Goal: Task Accomplishment & Management: Use online tool/utility

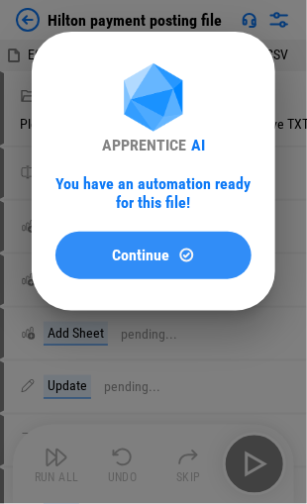
click at [150, 257] on span "Continue" at bounding box center [141, 255] width 57 height 16
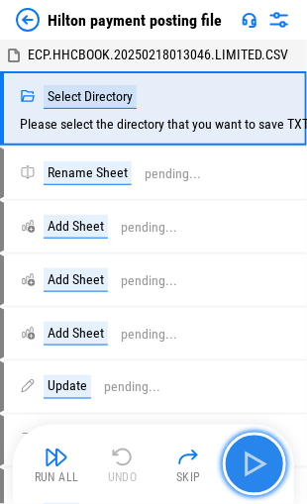
click at [258, 474] on img "button" at bounding box center [254, 464] width 32 height 32
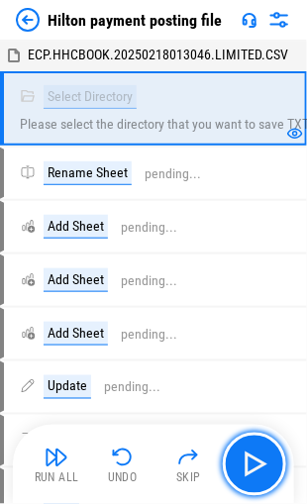
click at [252, 459] on img "button" at bounding box center [254, 464] width 32 height 32
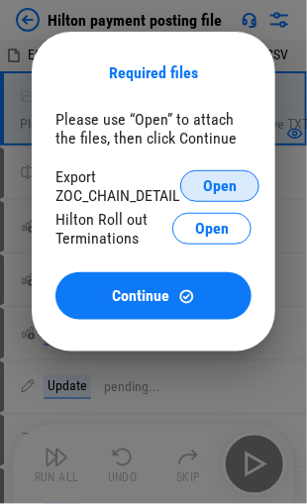
click at [227, 186] on span "Open" at bounding box center [220, 186] width 34 height 16
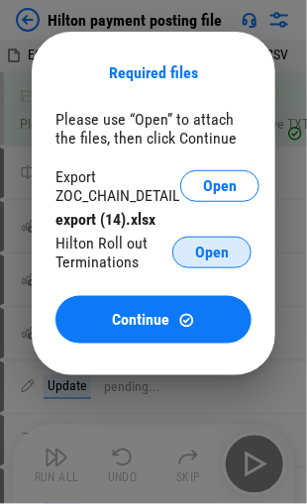
click at [206, 251] on span "Open" at bounding box center [212, 252] width 34 height 16
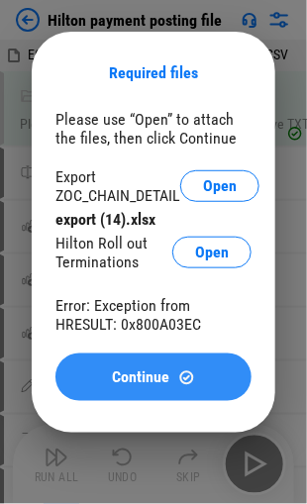
click at [147, 379] on span "Continue" at bounding box center [141, 377] width 57 height 16
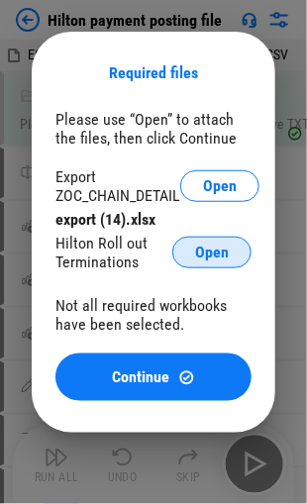
click at [202, 252] on span "Open" at bounding box center [212, 252] width 34 height 16
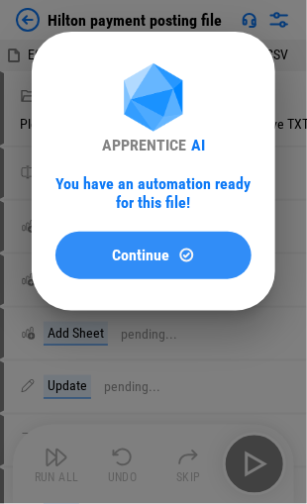
click at [182, 255] on img at bounding box center [186, 254] width 17 height 17
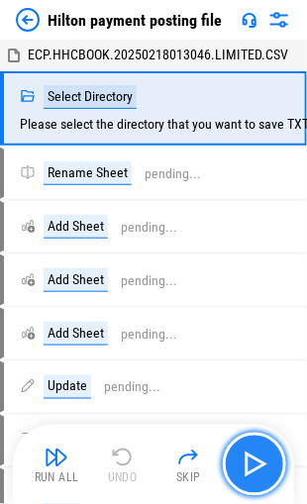
click at [246, 451] on img "button" at bounding box center [254, 464] width 32 height 32
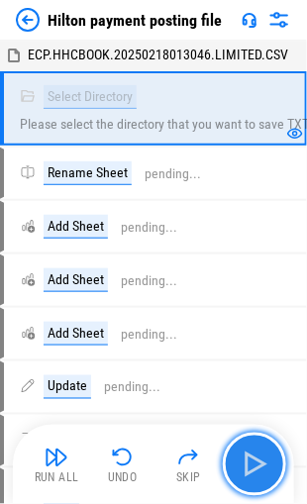
click at [253, 463] on img "button" at bounding box center [254, 464] width 32 height 32
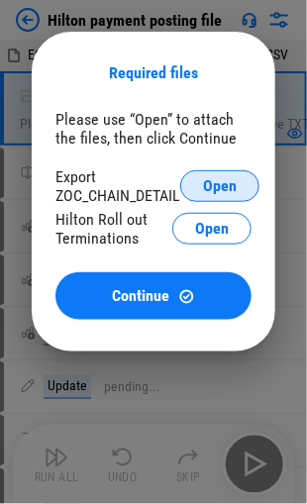
click at [207, 192] on span "Open" at bounding box center [220, 186] width 34 height 16
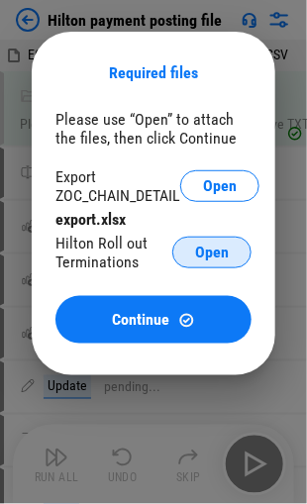
click at [222, 251] on span "Open" at bounding box center [212, 252] width 34 height 16
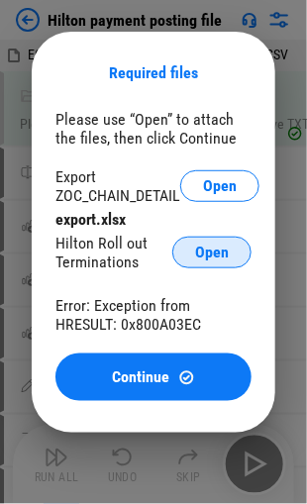
click at [205, 245] on span "Open" at bounding box center [212, 252] width 34 height 16
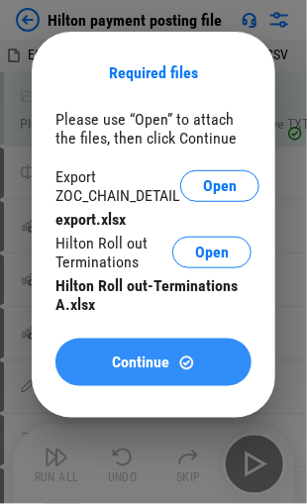
click at [131, 360] on span "Continue" at bounding box center [141, 362] width 57 height 16
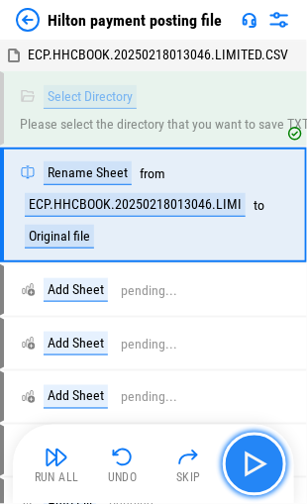
click at [244, 456] on img "button" at bounding box center [254, 464] width 32 height 32
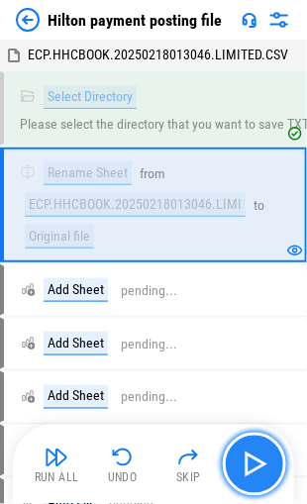
click at [246, 462] on img "button" at bounding box center [254, 464] width 32 height 32
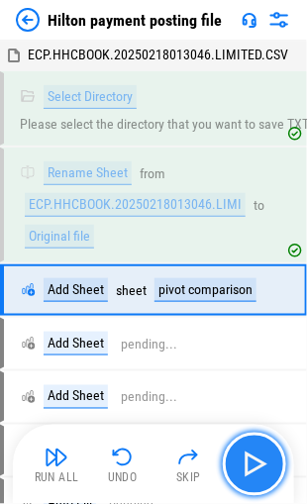
click at [246, 462] on img "button" at bounding box center [254, 464] width 32 height 32
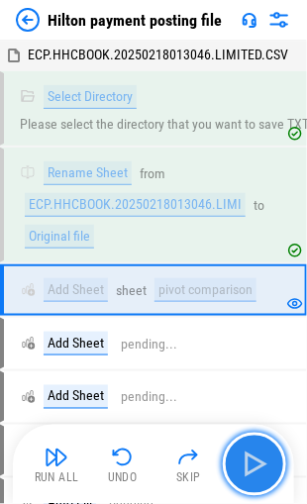
click at [247, 462] on img "button" at bounding box center [254, 464] width 32 height 32
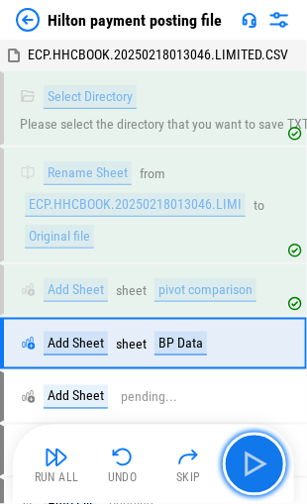
click at [247, 462] on img "button" at bounding box center [254, 464] width 32 height 32
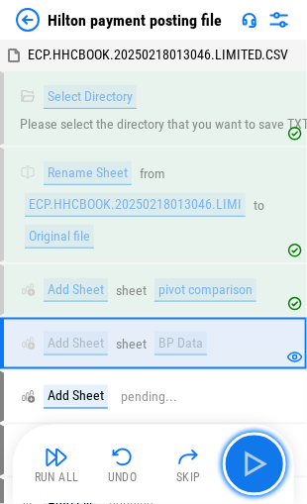
click at [247, 462] on img "button" at bounding box center [254, 464] width 32 height 32
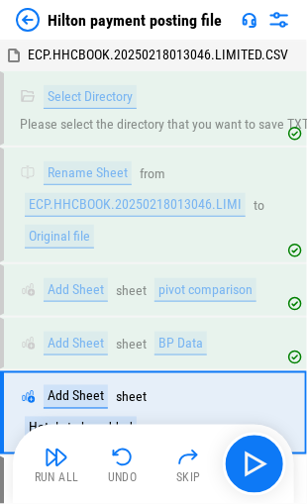
scroll to position [155, 0]
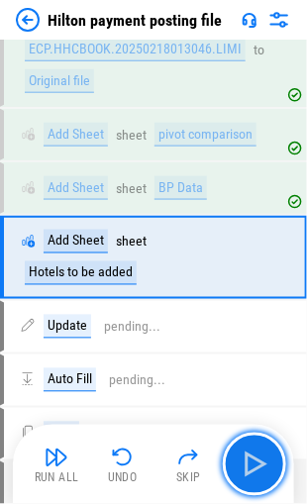
click at [247, 462] on img "button" at bounding box center [254, 464] width 32 height 32
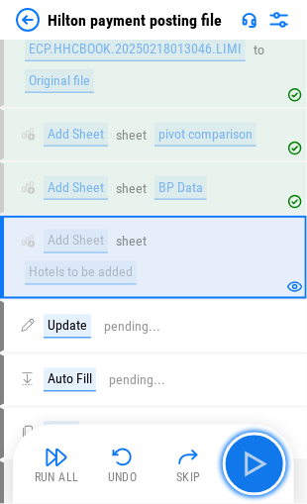
click at [247, 462] on img "button" at bounding box center [254, 464] width 32 height 32
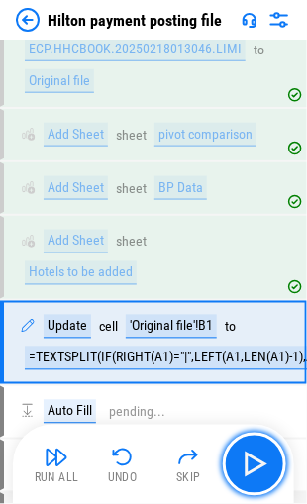
click at [247, 463] on img "button" at bounding box center [254, 464] width 32 height 32
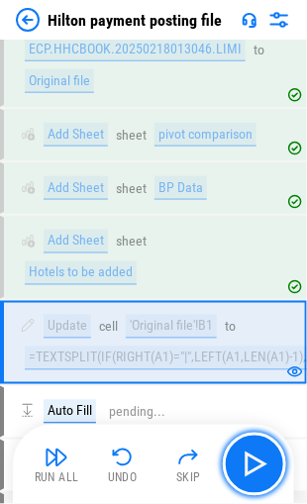
click at [247, 463] on img "button" at bounding box center [254, 464] width 32 height 32
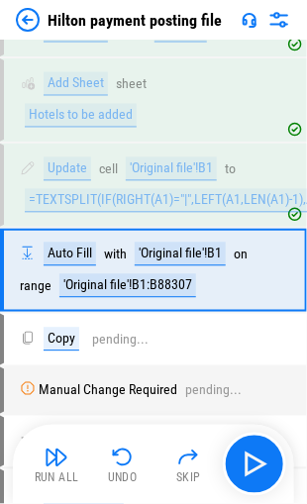
scroll to position [324, 0]
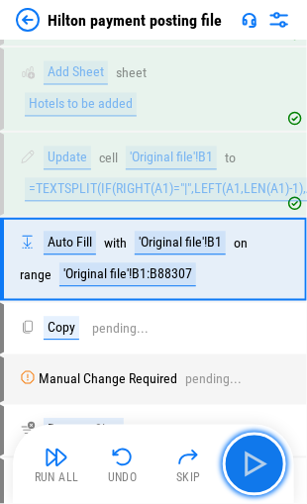
click at [247, 463] on img "button" at bounding box center [254, 464] width 32 height 32
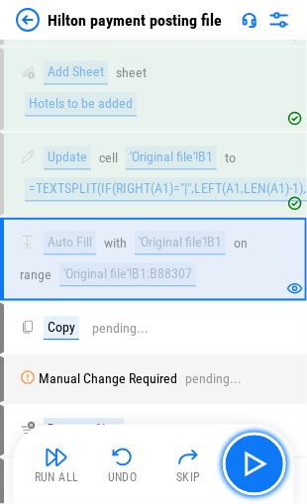
click at [247, 463] on img "button" at bounding box center [254, 464] width 32 height 32
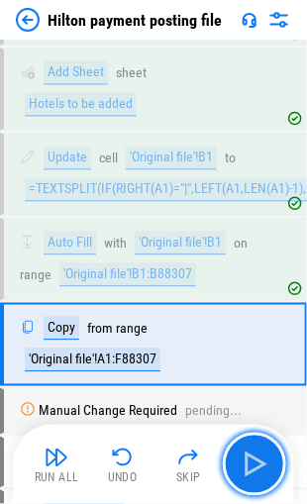
click at [247, 463] on img "button" at bounding box center [254, 464] width 32 height 32
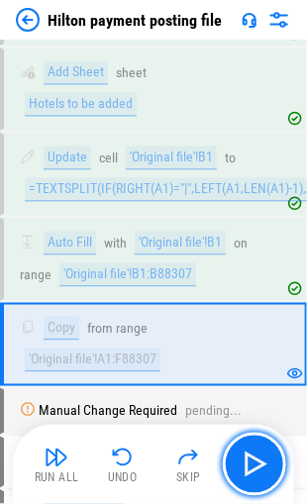
click at [247, 463] on img "button" at bounding box center [254, 464] width 32 height 32
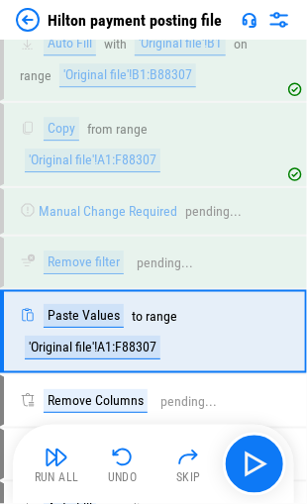
scroll to position [592, 0]
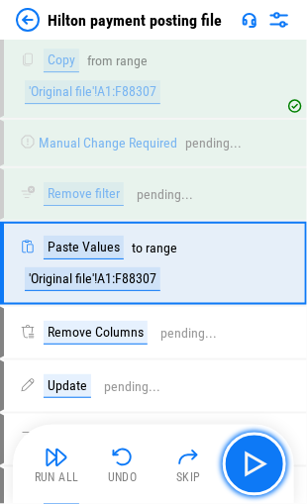
click at [247, 463] on img "button" at bounding box center [254, 464] width 32 height 32
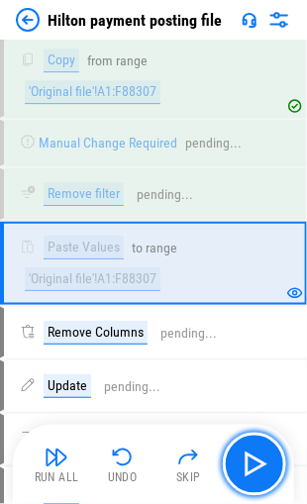
click at [261, 462] on img "button" at bounding box center [254, 464] width 32 height 32
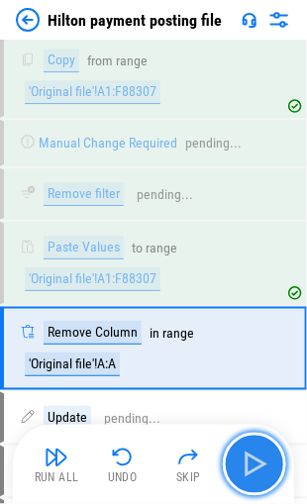
click at [248, 458] on img "button" at bounding box center [254, 464] width 32 height 32
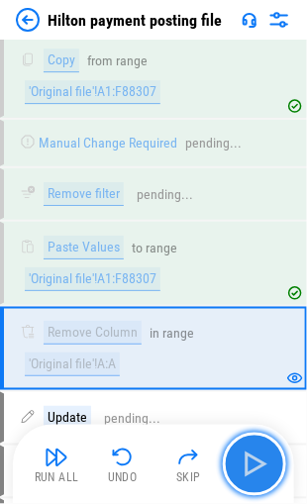
click at [248, 458] on img "button" at bounding box center [254, 464] width 32 height 32
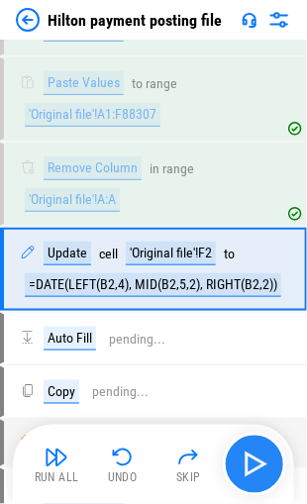
scroll to position [760, 0]
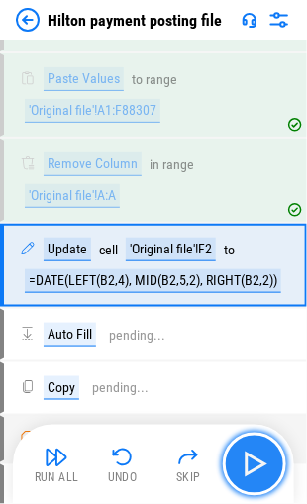
click at [248, 458] on img "button" at bounding box center [254, 464] width 32 height 32
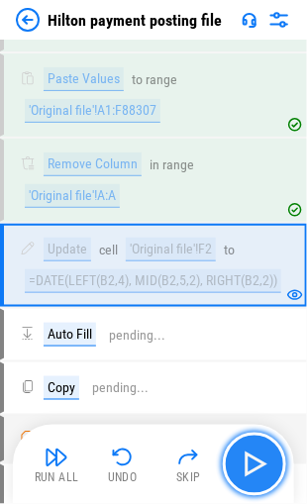
click at [248, 458] on img "button" at bounding box center [254, 464] width 32 height 32
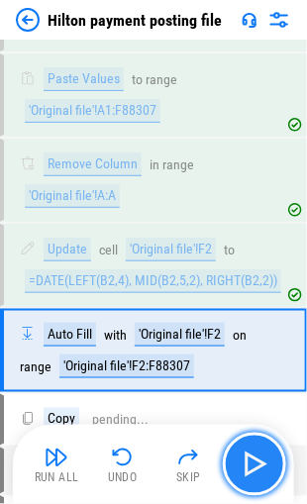
click at [248, 458] on img "button" at bounding box center [254, 464] width 32 height 32
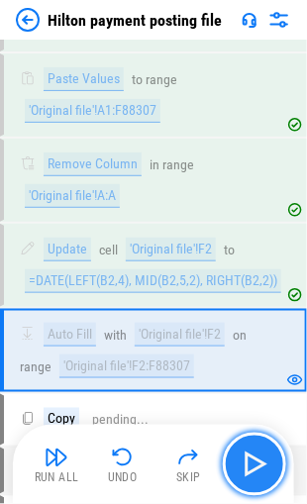
click at [248, 458] on img "button" at bounding box center [254, 464] width 32 height 32
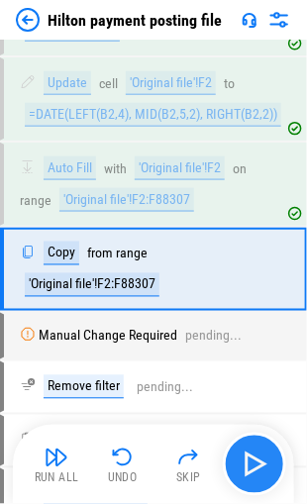
scroll to position [927, 0]
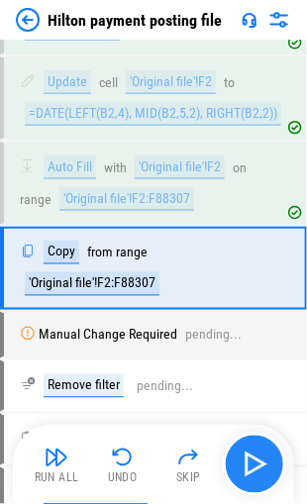
click at [248, 458] on img "button" at bounding box center [254, 464] width 32 height 32
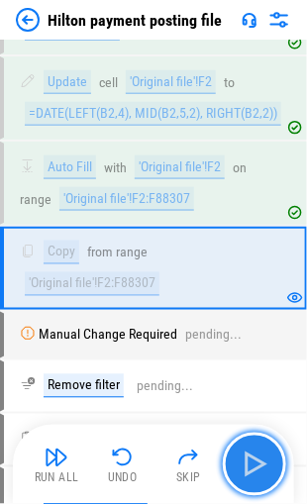
click at [248, 458] on img "button" at bounding box center [254, 464] width 32 height 32
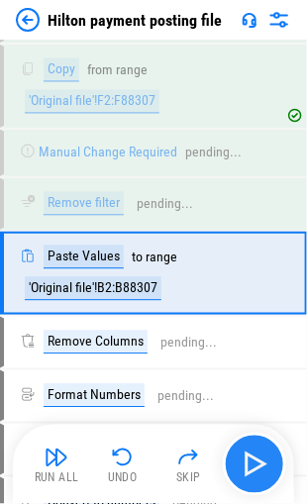
scroll to position [1112, 0]
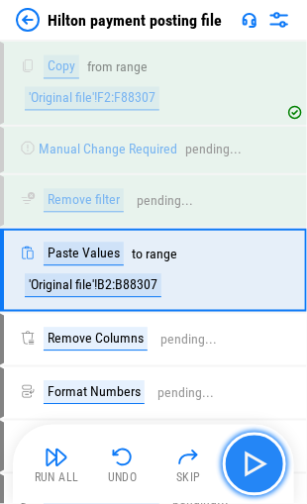
click at [248, 458] on img "button" at bounding box center [254, 464] width 32 height 32
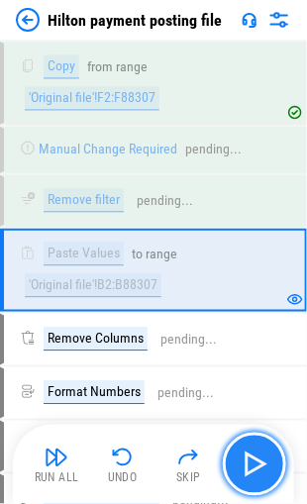
click at [248, 458] on img "button" at bounding box center [254, 464] width 32 height 32
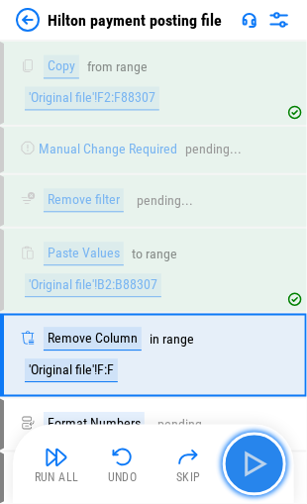
click at [248, 458] on img "button" at bounding box center [254, 464] width 32 height 32
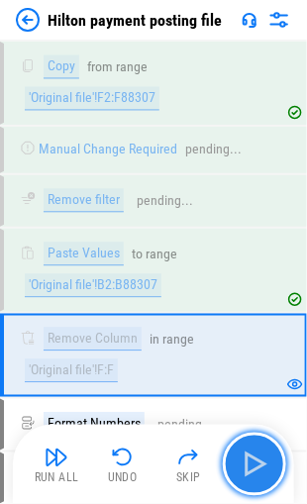
click at [248, 458] on img "button" at bounding box center [254, 464] width 32 height 32
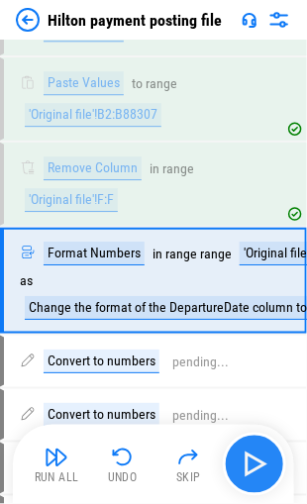
scroll to position [1290, 0]
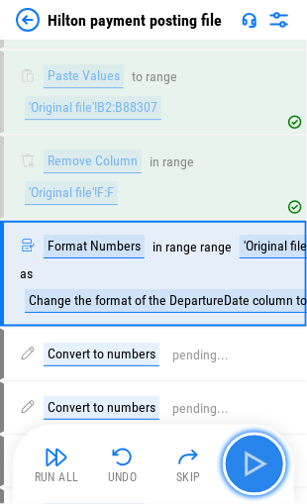
click at [248, 458] on img "button" at bounding box center [254, 464] width 32 height 32
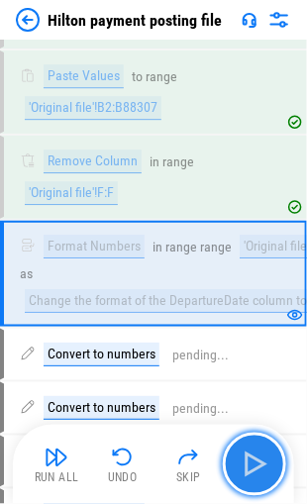
click at [248, 458] on img "button" at bounding box center [254, 464] width 32 height 32
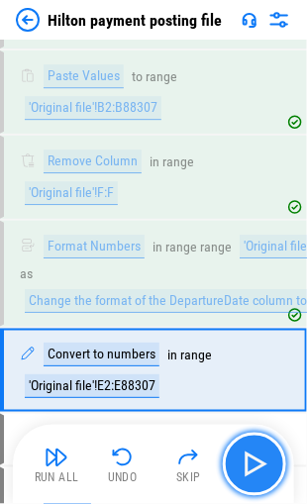
click at [248, 458] on img "button" at bounding box center [254, 464] width 32 height 32
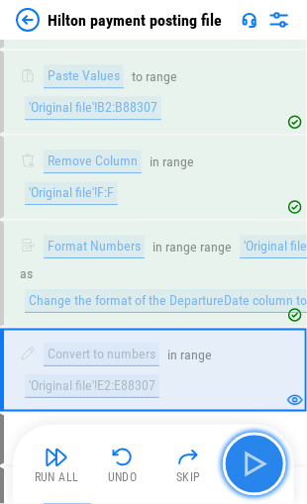
click at [248, 458] on img "button" at bounding box center [254, 464] width 32 height 32
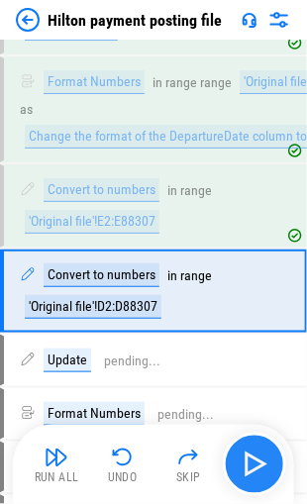
scroll to position [1469, 0]
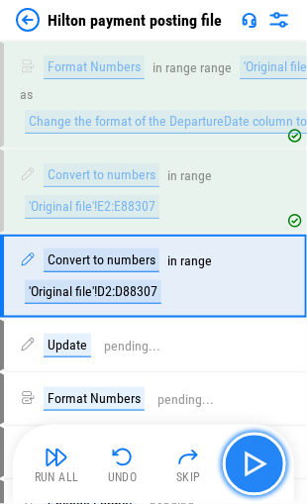
click at [248, 458] on img "button" at bounding box center [254, 464] width 32 height 32
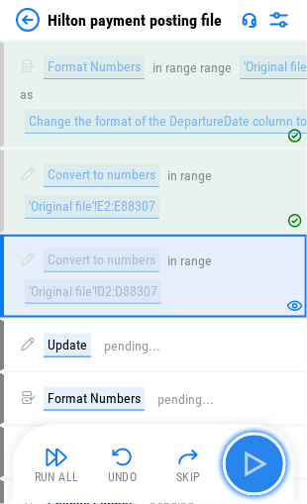
click at [248, 458] on img "button" at bounding box center [254, 464] width 32 height 32
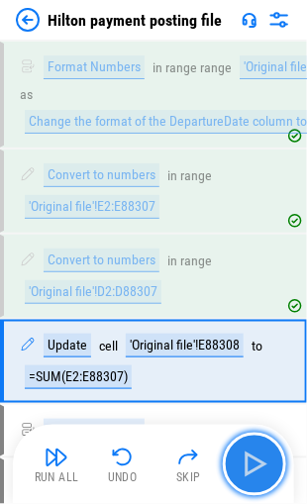
click at [248, 458] on img "button" at bounding box center [254, 464] width 32 height 32
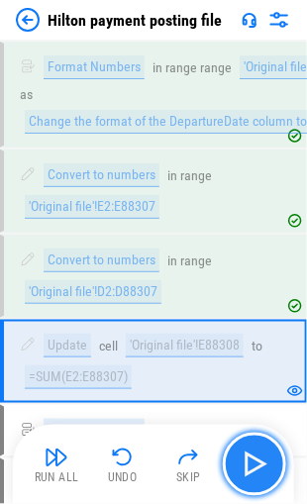
click at [248, 458] on img "button" at bounding box center [254, 464] width 32 height 32
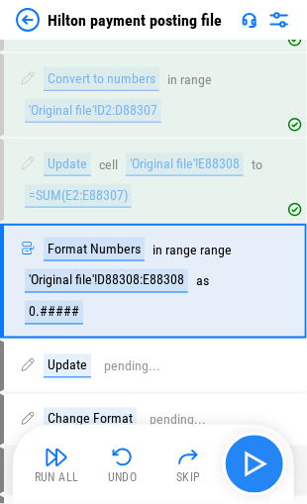
scroll to position [1653, 0]
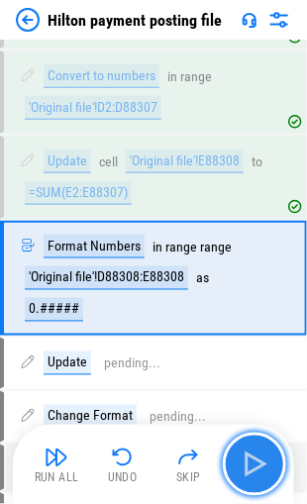
click at [248, 458] on img "button" at bounding box center [254, 464] width 32 height 32
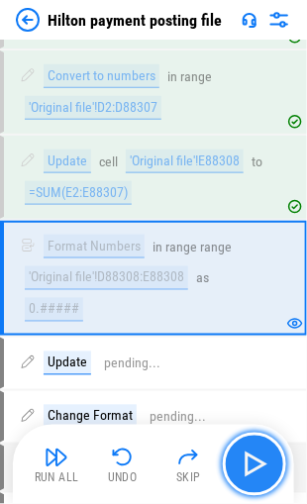
click at [248, 458] on img "button" at bounding box center [254, 464] width 32 height 32
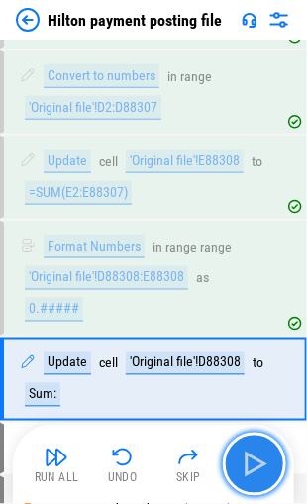
click at [248, 458] on img "button" at bounding box center [254, 464] width 32 height 32
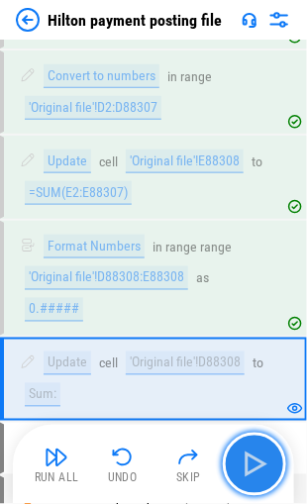
click at [248, 458] on img "button" at bounding box center [254, 464] width 32 height 32
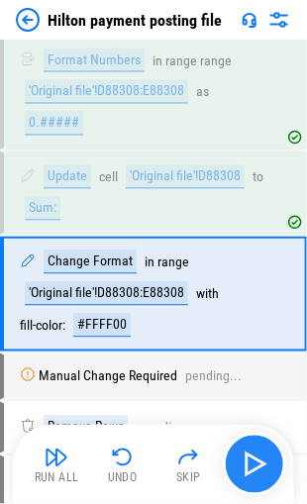
scroll to position [1852, 0]
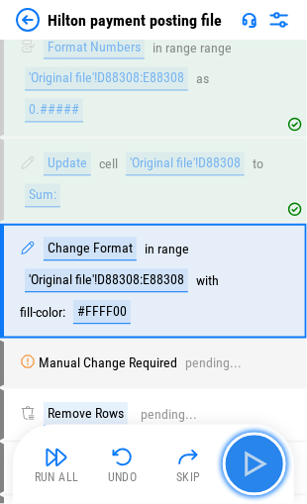
click at [253, 467] on img "button" at bounding box center [254, 464] width 32 height 32
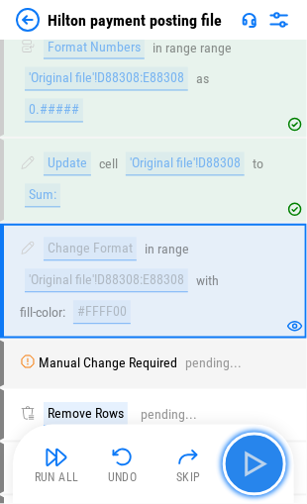
click at [253, 467] on img "button" at bounding box center [254, 464] width 32 height 32
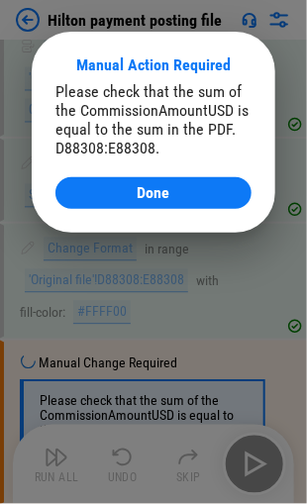
scroll to position [1993, 0]
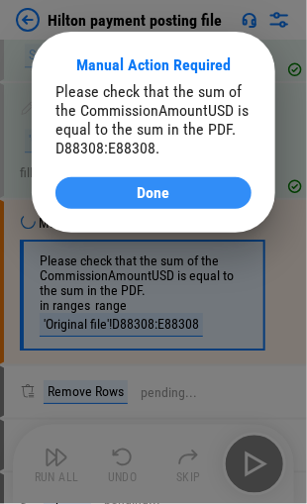
click at [144, 197] on span "Done" at bounding box center [154, 193] width 33 height 16
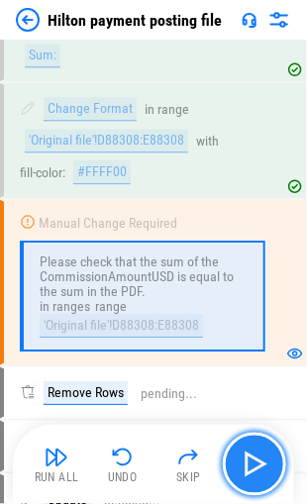
click at [238, 463] on img "button" at bounding box center [254, 464] width 32 height 32
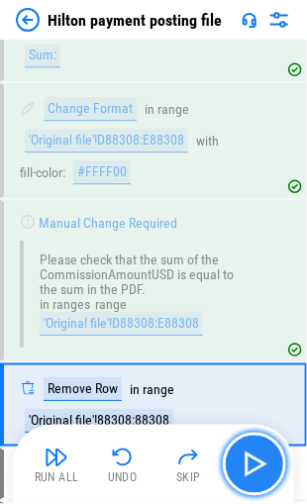
click at [238, 463] on img "button" at bounding box center [254, 464] width 32 height 32
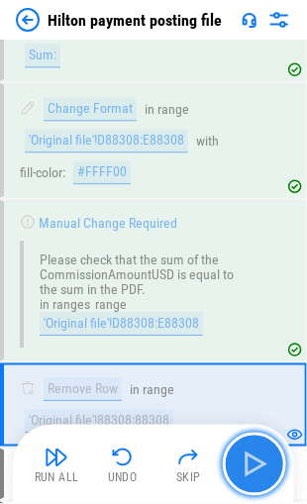
click at [243, 463] on img "button" at bounding box center [254, 464] width 32 height 32
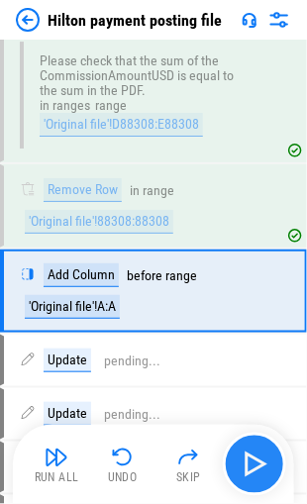
scroll to position [2198, 0]
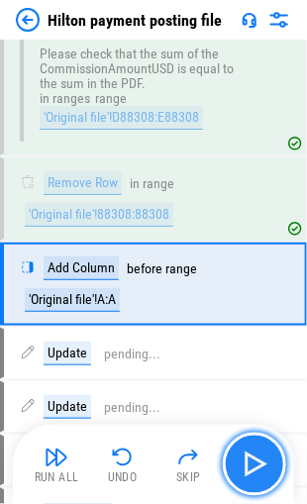
click at [243, 463] on img "button" at bounding box center [254, 464] width 32 height 32
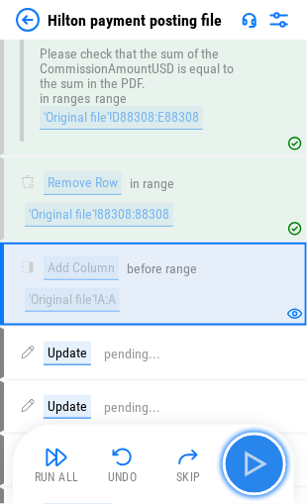
click at [243, 463] on img "button" at bounding box center [254, 464] width 32 height 32
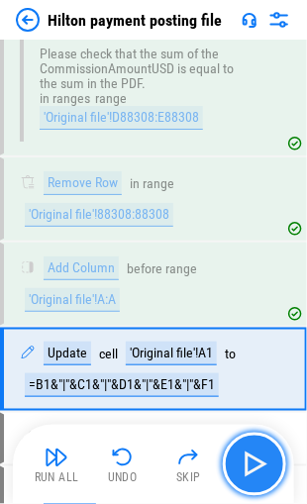
click at [243, 463] on img "button" at bounding box center [254, 464] width 32 height 32
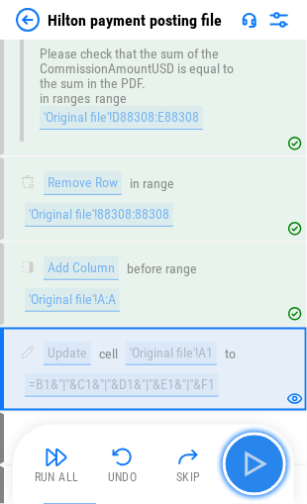
click at [243, 463] on img "button" at bounding box center [254, 464] width 32 height 32
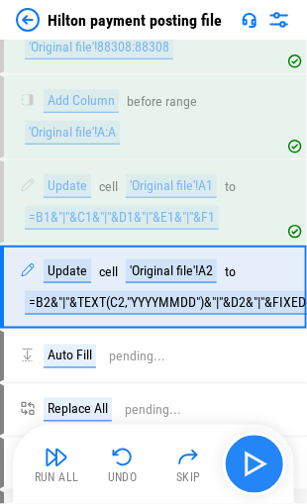
scroll to position [2367, 0]
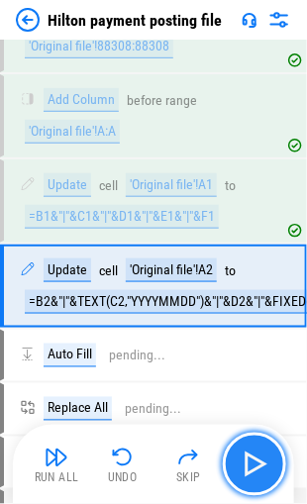
click at [243, 463] on img "button" at bounding box center [254, 464] width 32 height 32
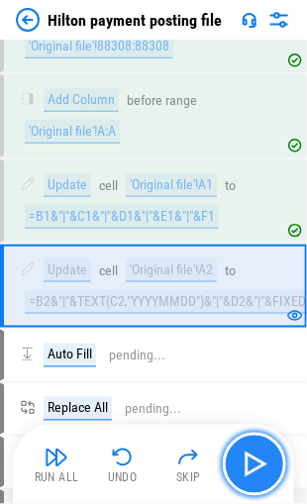
click at [243, 463] on img "button" at bounding box center [254, 464] width 32 height 32
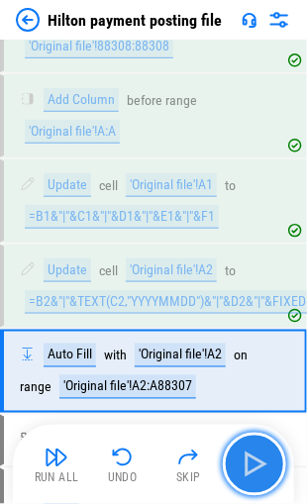
click at [243, 463] on img "button" at bounding box center [254, 464] width 32 height 32
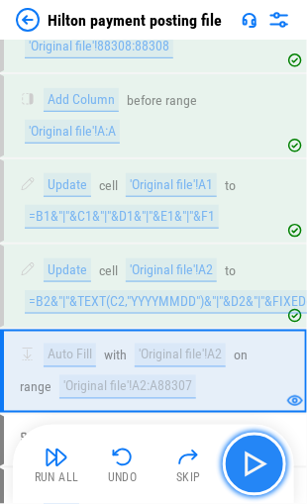
click at [243, 463] on img "button" at bounding box center [254, 464] width 32 height 32
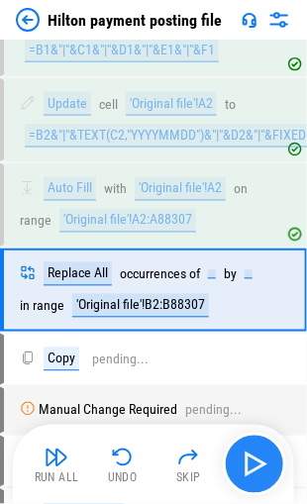
scroll to position [2534, 0]
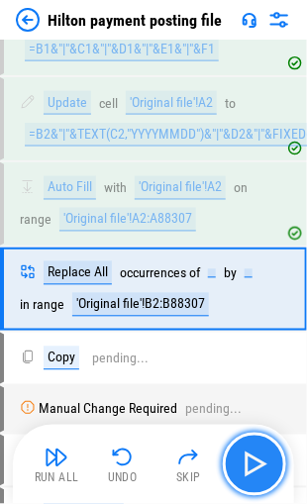
click at [243, 463] on img "button" at bounding box center [254, 464] width 32 height 32
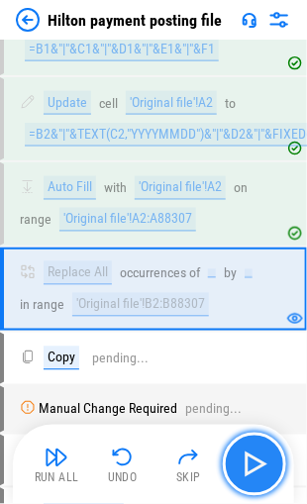
click at [243, 463] on img "button" at bounding box center [254, 464] width 32 height 32
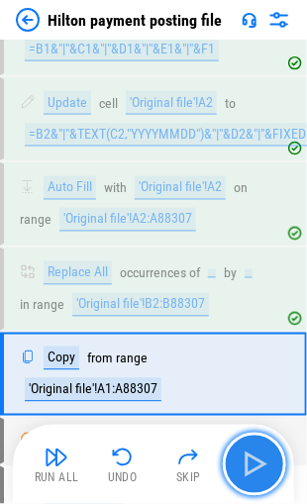
click at [243, 463] on img "button" at bounding box center [254, 464] width 32 height 32
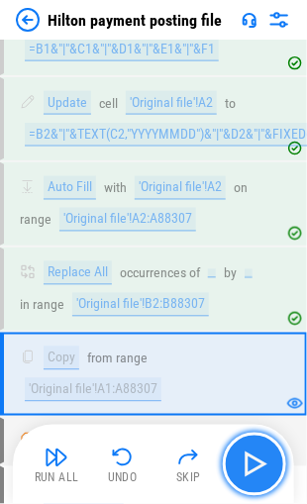
click at [243, 463] on img "button" at bounding box center [254, 464] width 32 height 32
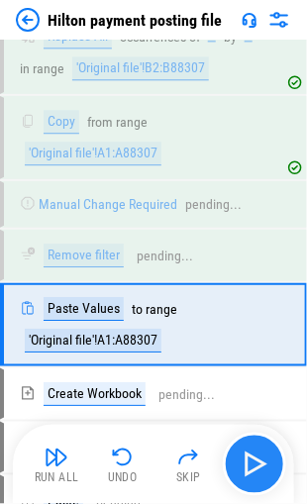
scroll to position [2802, 0]
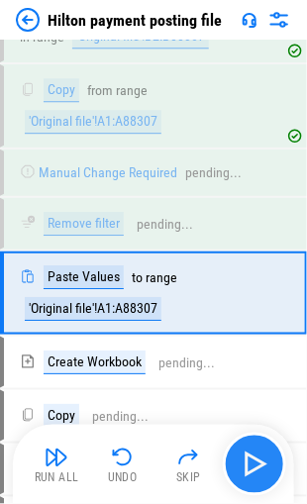
click at [243, 463] on img "button" at bounding box center [254, 464] width 32 height 32
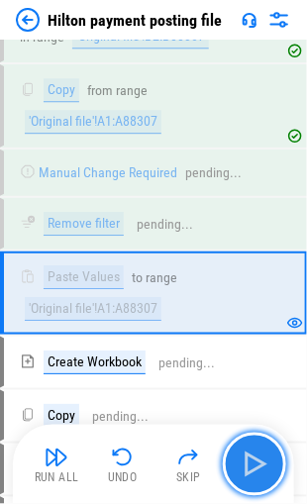
click at [254, 470] on img "button" at bounding box center [254, 464] width 32 height 32
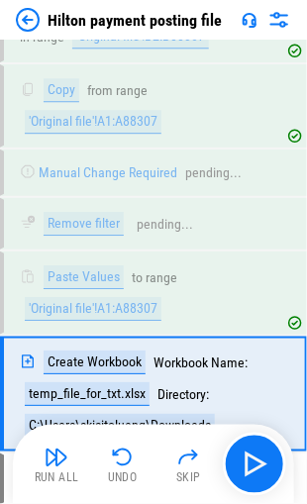
click at [255, 470] on img "button" at bounding box center [254, 464] width 32 height 32
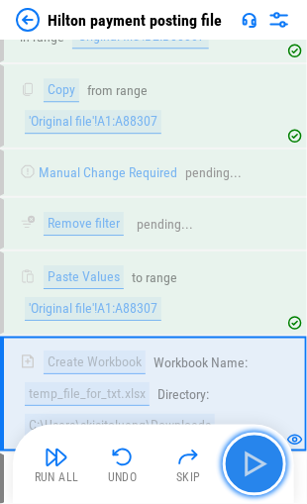
click at [245, 459] on img "button" at bounding box center [254, 464] width 32 height 32
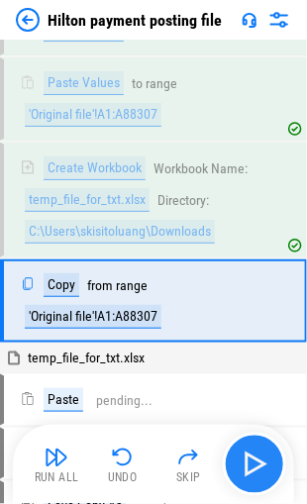
scroll to position [3001, 0]
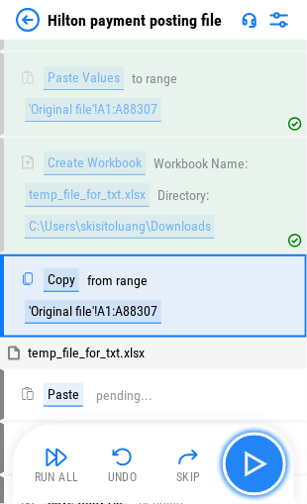
click at [245, 459] on img "button" at bounding box center [254, 464] width 32 height 32
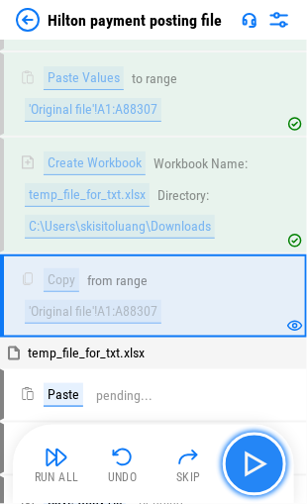
click at [245, 459] on img "button" at bounding box center [254, 464] width 32 height 32
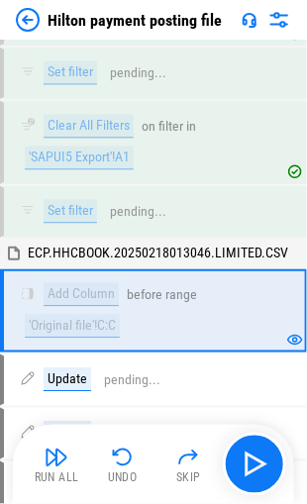
scroll to position [4222, 0]
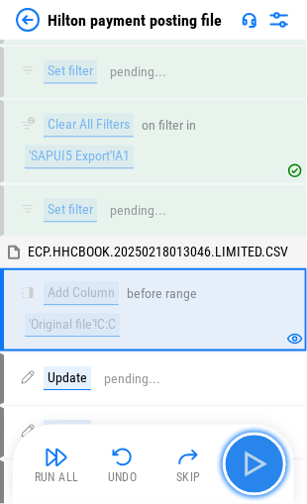
click at [248, 459] on img "button" at bounding box center [254, 464] width 32 height 32
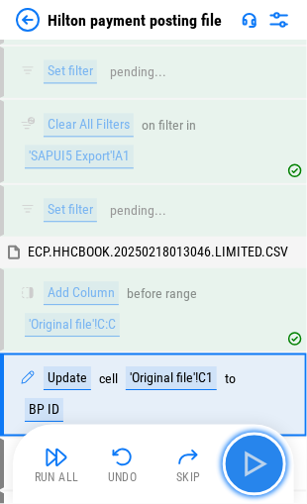
click at [248, 459] on img "button" at bounding box center [254, 464] width 32 height 32
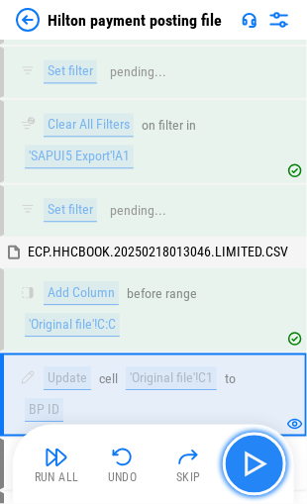
click at [248, 459] on img "button" at bounding box center [254, 464] width 32 height 32
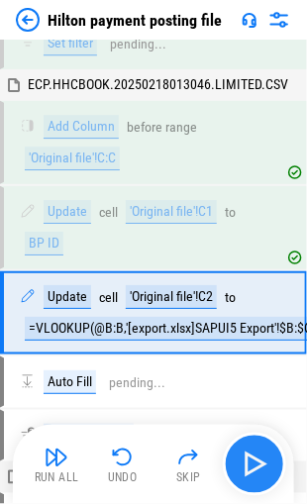
scroll to position [4389, 0]
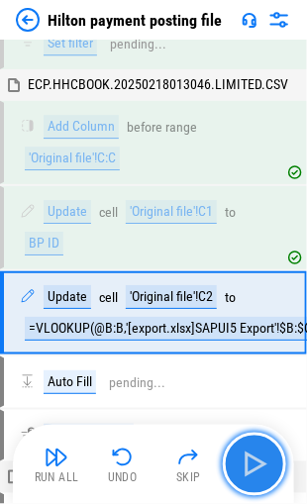
click at [249, 459] on img "button" at bounding box center [254, 464] width 32 height 32
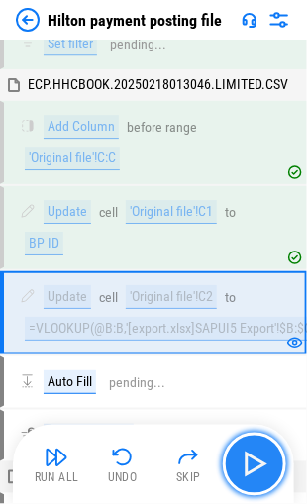
click at [249, 459] on img "button" at bounding box center [254, 464] width 32 height 32
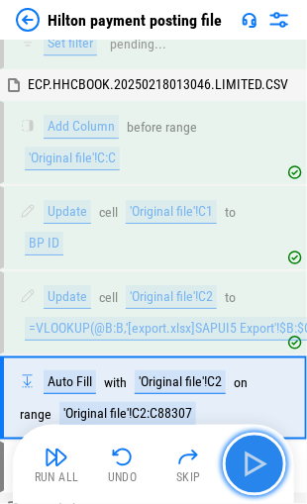
click at [249, 459] on img "button" at bounding box center [254, 464] width 32 height 32
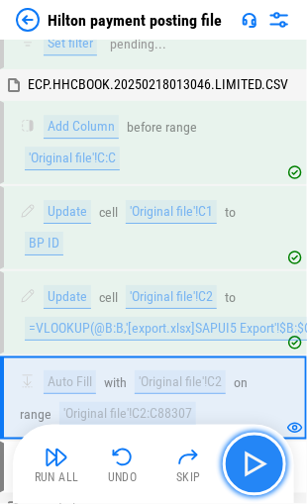
click at [249, 459] on img "button" at bounding box center [254, 464] width 32 height 32
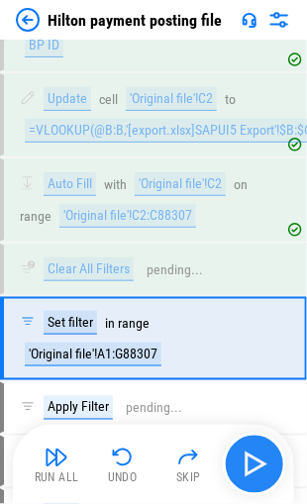
scroll to position [4609, 0]
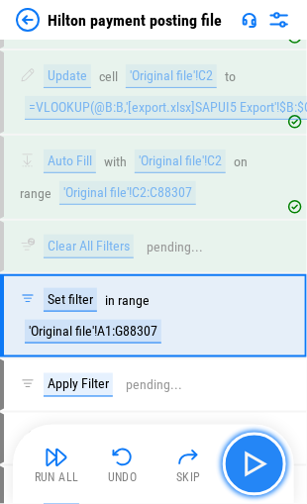
click at [249, 455] on img "button" at bounding box center [254, 464] width 32 height 32
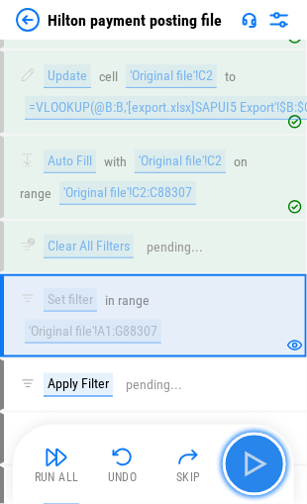
click at [249, 455] on img "button" at bounding box center [254, 464] width 32 height 32
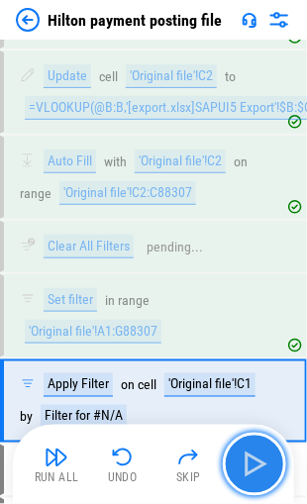
click at [249, 455] on img "button" at bounding box center [254, 464] width 32 height 32
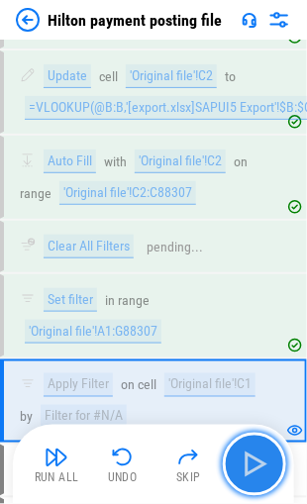
click at [249, 455] on img "button" at bounding box center [254, 464] width 32 height 32
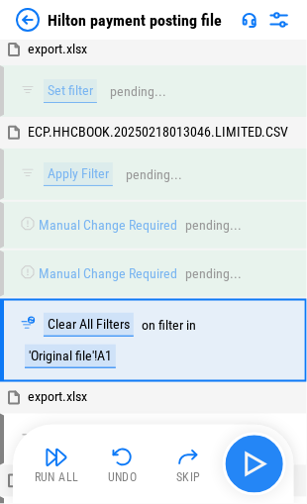
scroll to position [6031, 0]
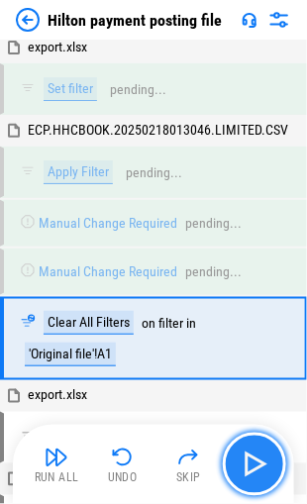
click at [249, 455] on img "button" at bounding box center [254, 464] width 32 height 32
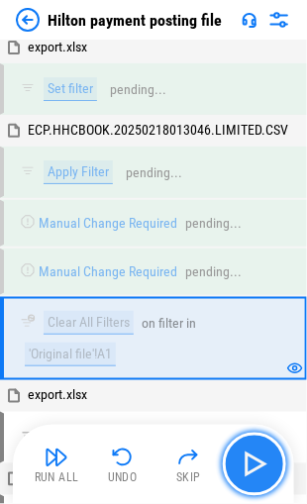
click at [249, 455] on img "button" at bounding box center [254, 464] width 32 height 32
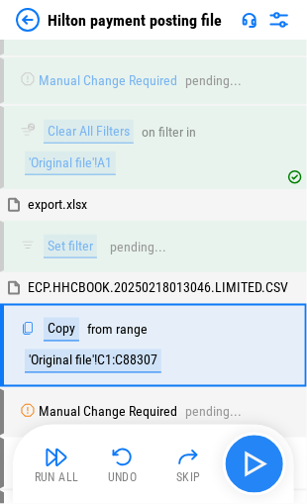
scroll to position [6227, 0]
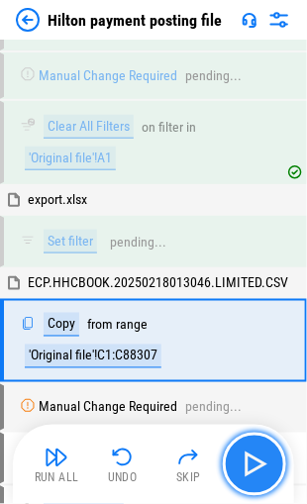
click at [249, 455] on img "button" at bounding box center [254, 464] width 32 height 32
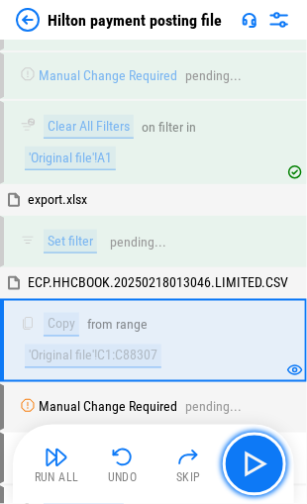
click at [250, 455] on img "button" at bounding box center [254, 464] width 32 height 32
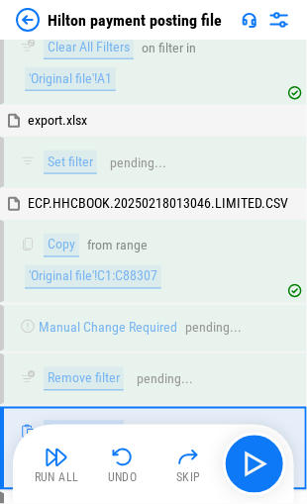
scroll to position [6411, 0]
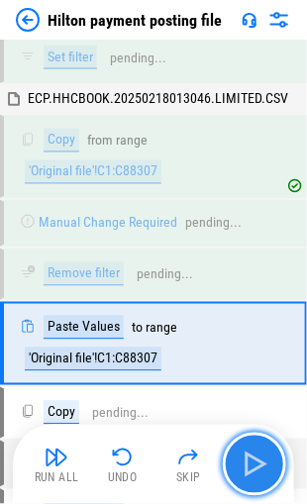
click at [250, 459] on img "button" at bounding box center [254, 464] width 32 height 32
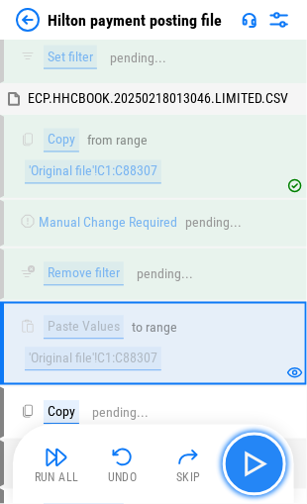
click at [250, 459] on img "button" at bounding box center [254, 464] width 32 height 32
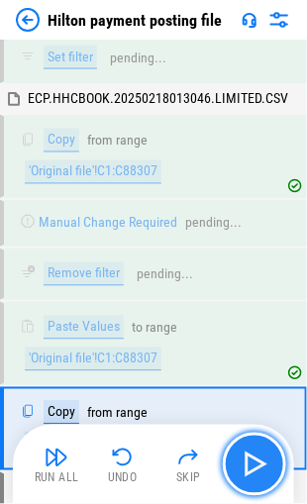
click at [251, 449] on img "button" at bounding box center [254, 464] width 32 height 32
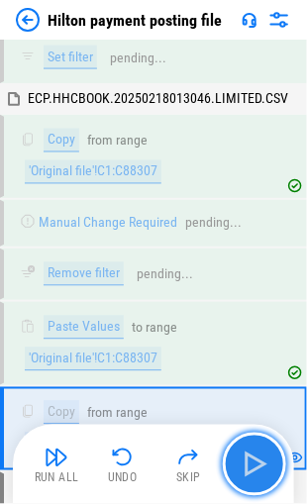
click at [256, 458] on img "button" at bounding box center [254, 464] width 32 height 32
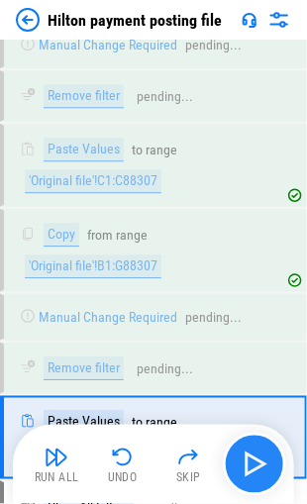
scroll to position [6679, 0]
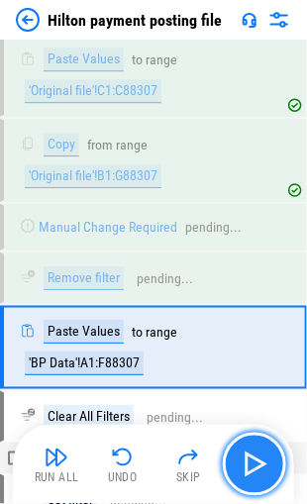
click at [256, 458] on img "button" at bounding box center [254, 464] width 32 height 32
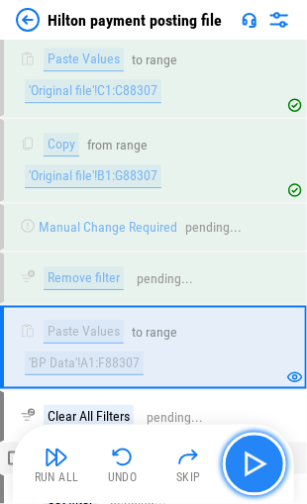
click at [256, 458] on img "button" at bounding box center [254, 464] width 32 height 32
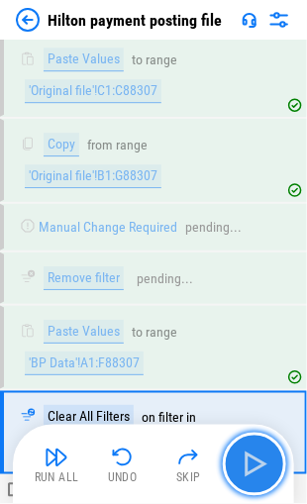
click at [256, 458] on img "button" at bounding box center [254, 464] width 32 height 32
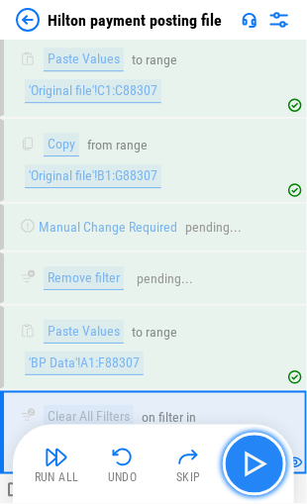
click at [256, 458] on img "button" at bounding box center [254, 464] width 32 height 32
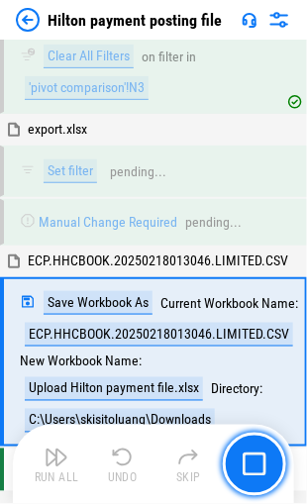
scroll to position [9655, 0]
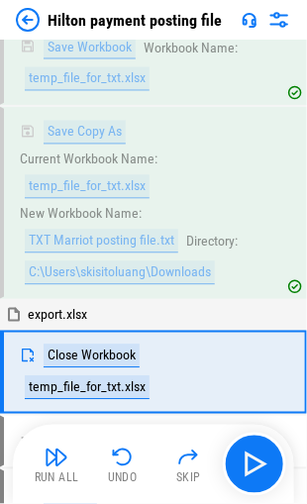
scroll to position [3458, 0]
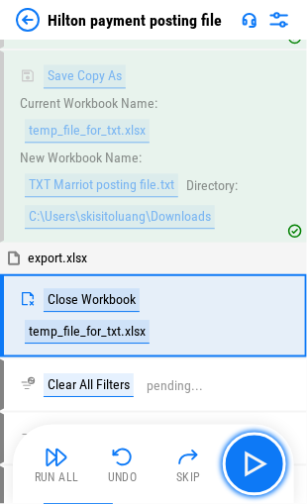
click at [245, 459] on img "button" at bounding box center [254, 464] width 32 height 32
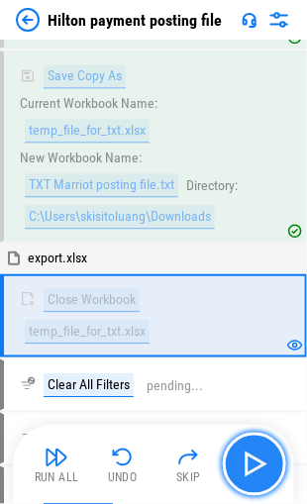
drag, startPoint x: 0, startPoint y: 0, endPoint x: 245, endPoint y: 459, distance: 520.5
click at [245, 459] on img "button" at bounding box center [254, 464] width 32 height 32
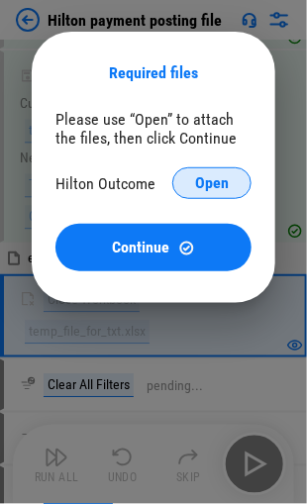
click at [199, 180] on span "Open" at bounding box center [212, 183] width 34 height 16
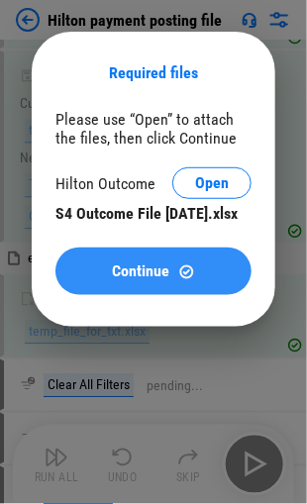
click at [100, 280] on div "Continue" at bounding box center [153, 271] width 148 height 17
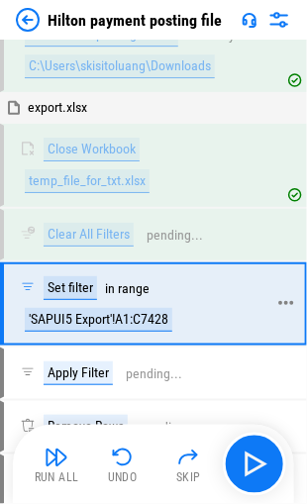
scroll to position [3698, 0]
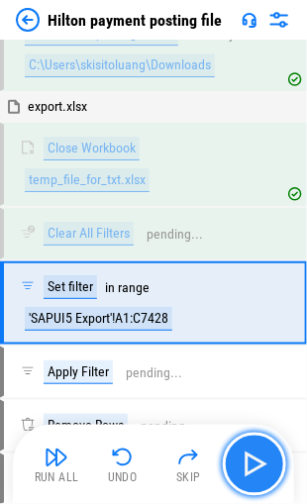
click at [248, 456] on img "button" at bounding box center [254, 464] width 32 height 32
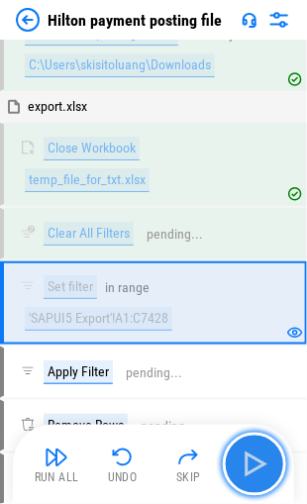
click at [247, 460] on img "button" at bounding box center [254, 464] width 32 height 32
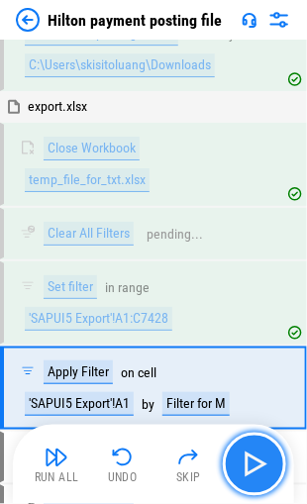
click at [244, 456] on img "button" at bounding box center [254, 464] width 32 height 32
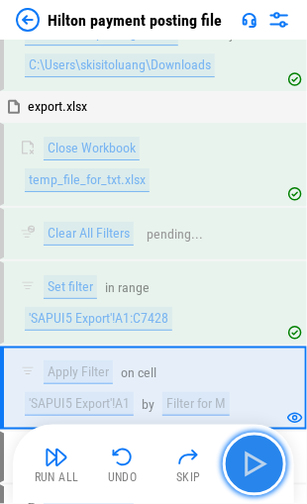
click at [245, 456] on img "button" at bounding box center [254, 464] width 32 height 32
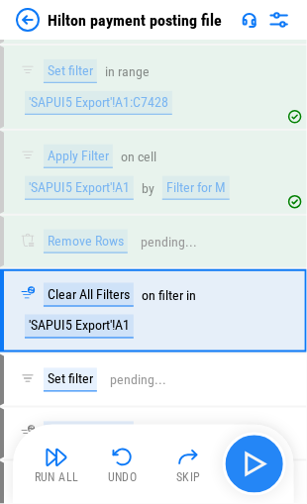
scroll to position [3919, 0]
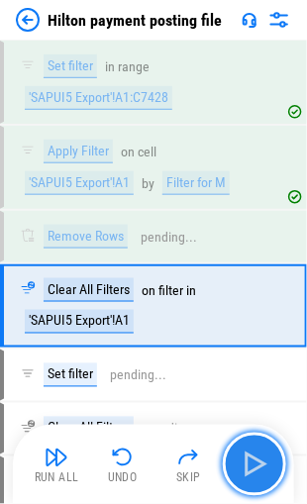
click at [245, 456] on img "button" at bounding box center [254, 464] width 32 height 32
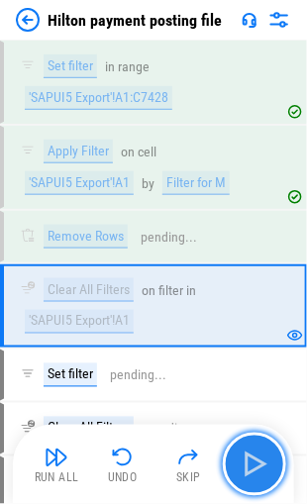
click at [246, 456] on img "button" at bounding box center [254, 464] width 32 height 32
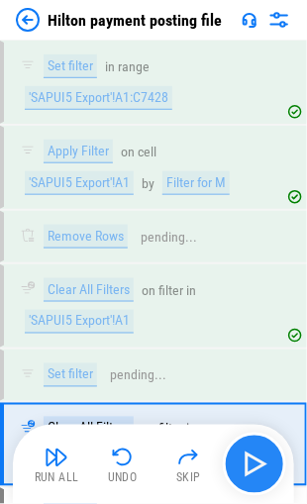
scroll to position [4055, 0]
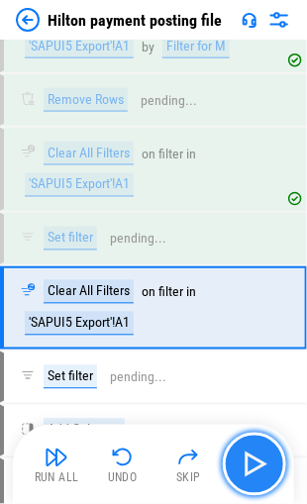
click at [246, 456] on img "button" at bounding box center [254, 464] width 32 height 32
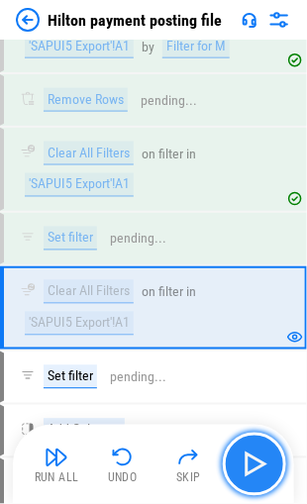
click at [246, 457] on img "button" at bounding box center [254, 464] width 32 height 32
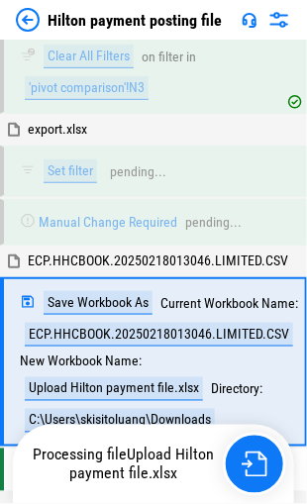
scroll to position [9655, 0]
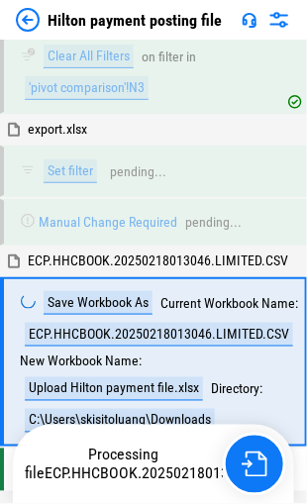
scroll to position [9655, 0]
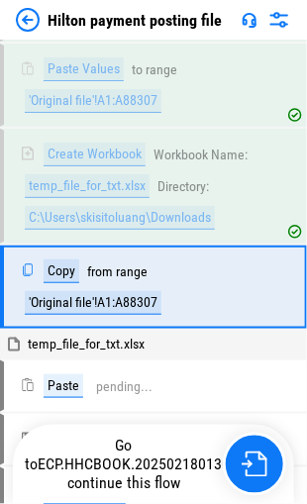
scroll to position [3098, 0]
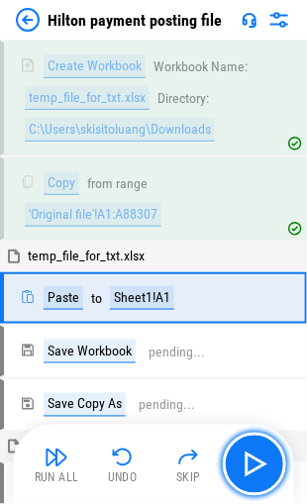
click at [245, 459] on img "button" at bounding box center [254, 464] width 32 height 32
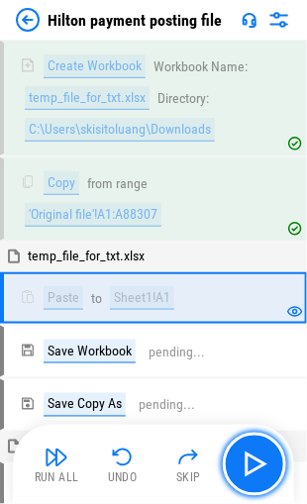
click at [245, 459] on img "button" at bounding box center [254, 464] width 32 height 32
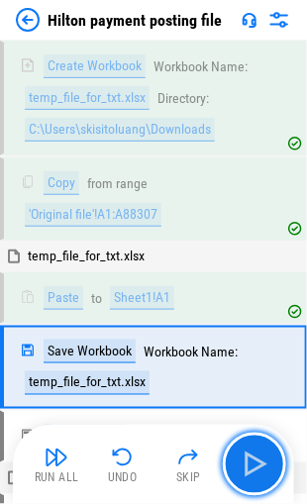
click at [245, 459] on img "button" at bounding box center [254, 464] width 32 height 32
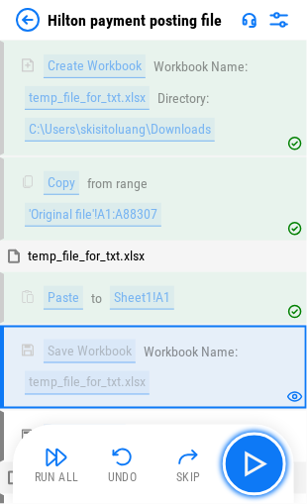
click at [245, 459] on img "button" at bounding box center [254, 464] width 32 height 32
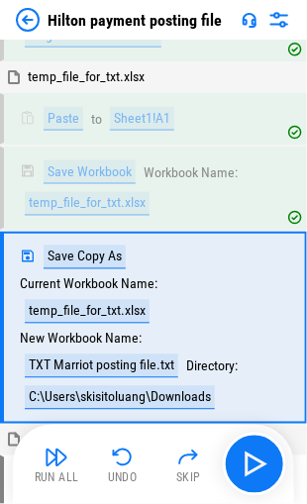
scroll to position [3305, 0]
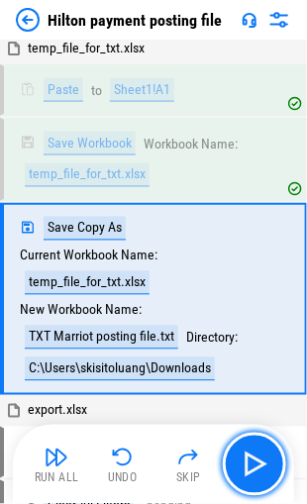
click at [245, 459] on img "button" at bounding box center [254, 464] width 32 height 32
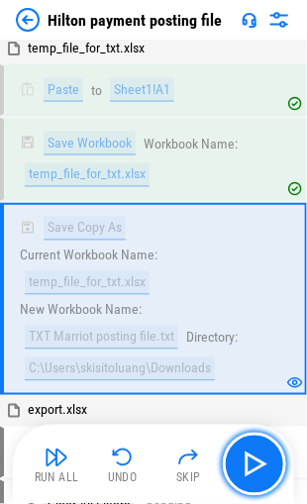
click at [245, 459] on img "button" at bounding box center [254, 464] width 32 height 32
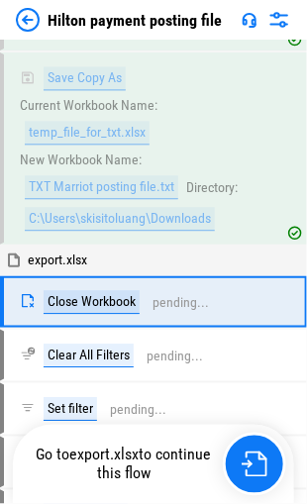
scroll to position [3458, 0]
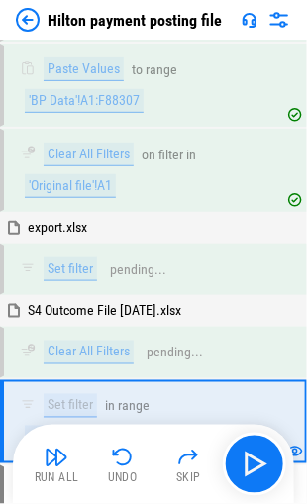
scroll to position [7012, 0]
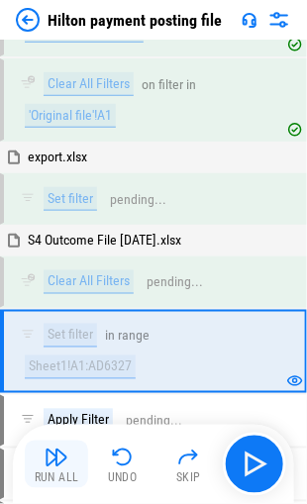
click at [44, 467] on button "Run All" at bounding box center [56, 463] width 63 height 47
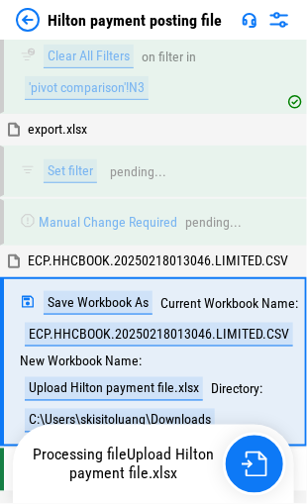
scroll to position [9655, 0]
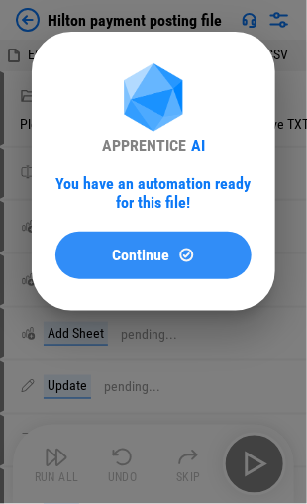
click at [139, 247] on span "Continue" at bounding box center [141, 255] width 57 height 16
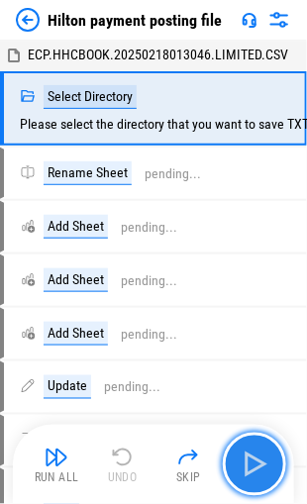
click at [261, 479] on img "button" at bounding box center [254, 464] width 32 height 32
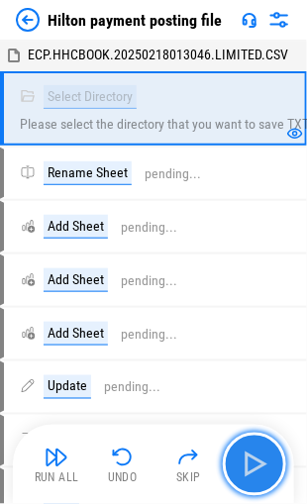
click at [253, 458] on img "button" at bounding box center [254, 464] width 32 height 32
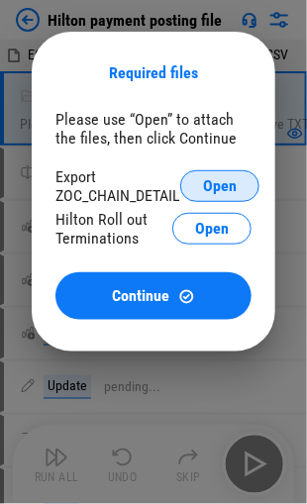
click at [223, 190] on span "Open" at bounding box center [220, 186] width 34 height 16
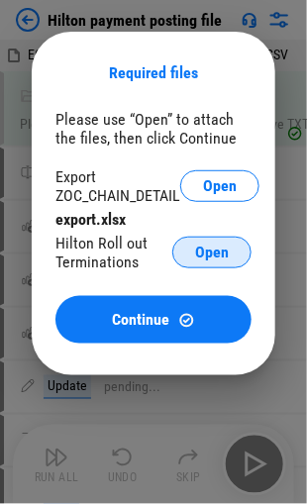
click at [213, 252] on span "Open" at bounding box center [212, 252] width 34 height 16
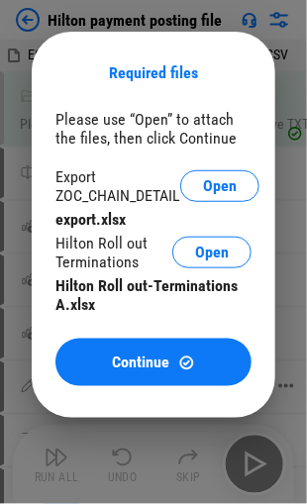
click at [139, 365] on span "Continue" at bounding box center [141, 362] width 57 height 16
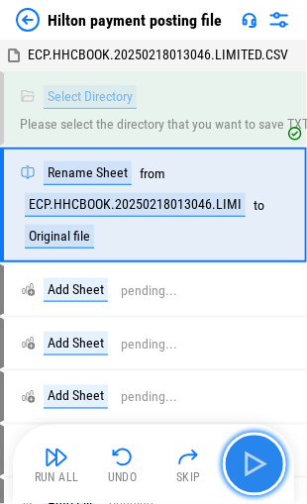
click at [254, 461] on img "button" at bounding box center [254, 464] width 32 height 32
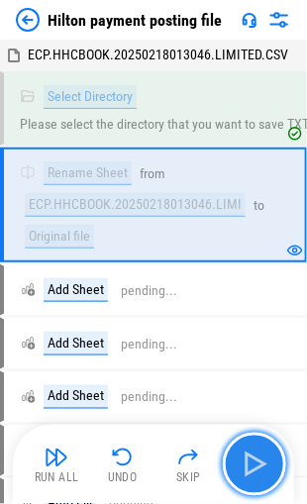
click at [255, 461] on img "button" at bounding box center [254, 464] width 32 height 32
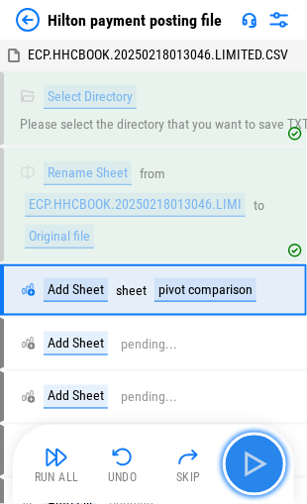
click at [255, 461] on img "button" at bounding box center [254, 464] width 32 height 32
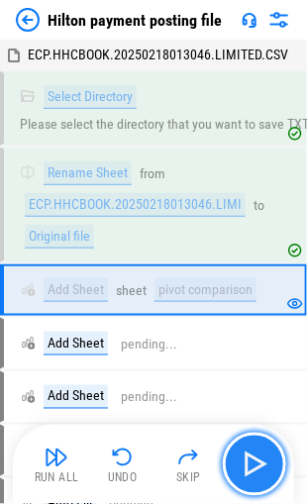
click at [255, 461] on img "button" at bounding box center [254, 464] width 32 height 32
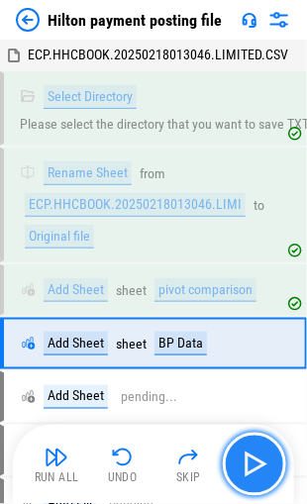
click at [255, 461] on img "button" at bounding box center [254, 464] width 32 height 32
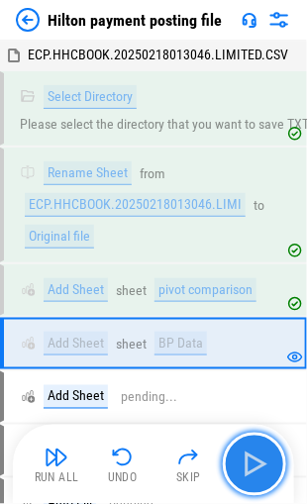
click at [255, 461] on img "button" at bounding box center [254, 464] width 32 height 32
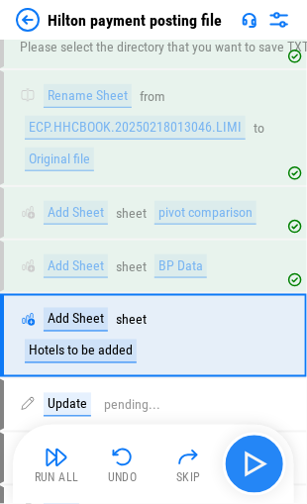
scroll to position [155, 0]
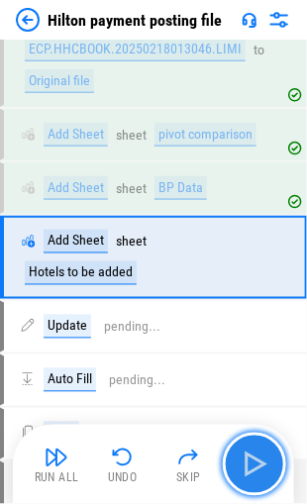
click at [255, 461] on img "button" at bounding box center [254, 464] width 32 height 32
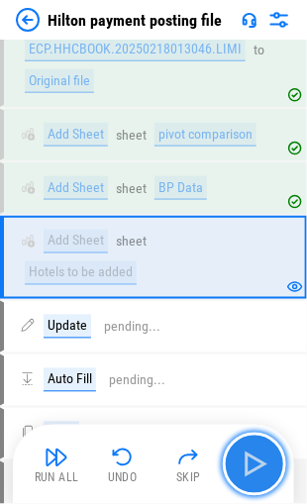
click at [255, 461] on img "button" at bounding box center [254, 464] width 32 height 32
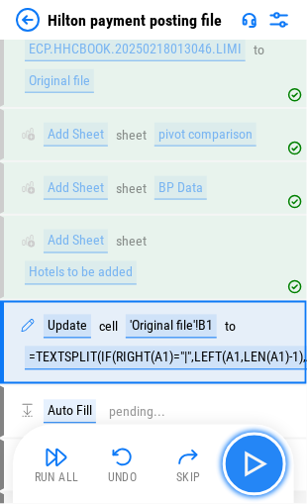
click at [242, 458] on img "button" at bounding box center [254, 464] width 32 height 32
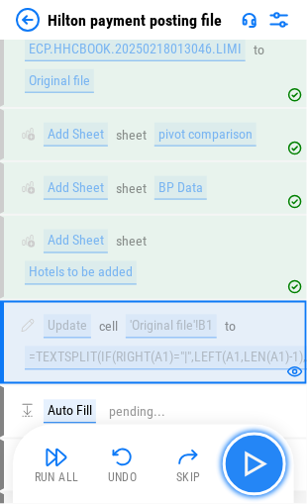
click at [244, 457] on img "button" at bounding box center [254, 464] width 32 height 32
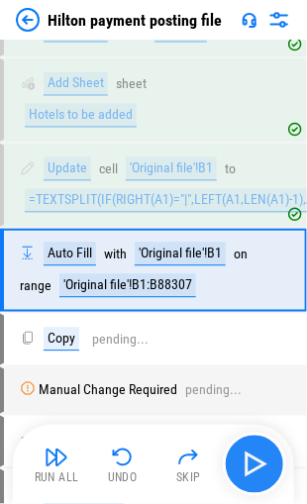
scroll to position [324, 0]
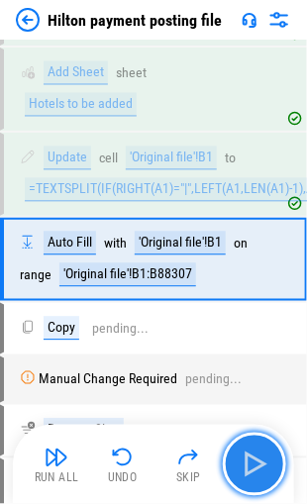
click at [244, 457] on img "button" at bounding box center [254, 464] width 32 height 32
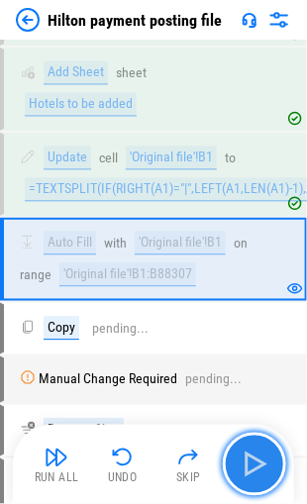
click at [258, 460] on img "button" at bounding box center [254, 464] width 32 height 32
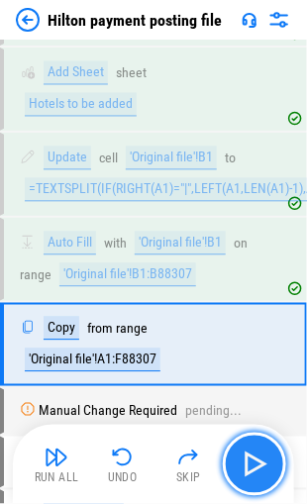
click at [261, 464] on img "button" at bounding box center [254, 464] width 32 height 32
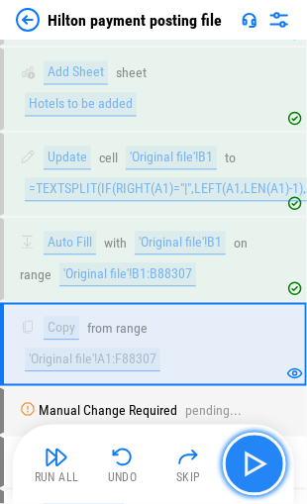
click at [261, 465] on img "button" at bounding box center [254, 464] width 32 height 32
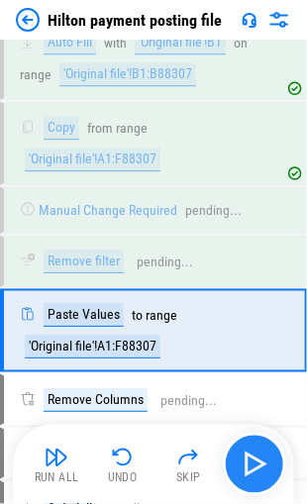
scroll to position [592, 0]
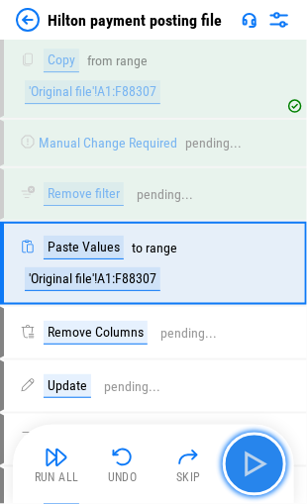
click at [261, 465] on img "button" at bounding box center [254, 464] width 32 height 32
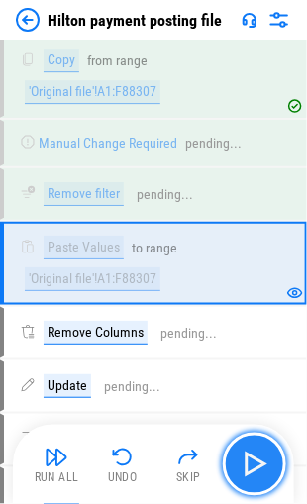
click at [261, 465] on img "button" at bounding box center [254, 464] width 32 height 32
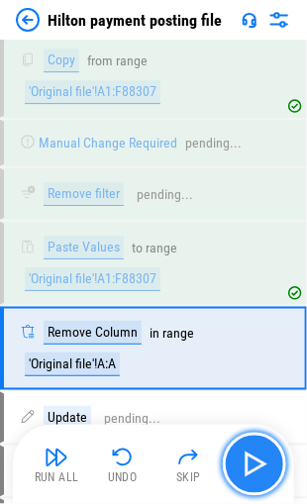
click at [261, 465] on img "button" at bounding box center [254, 464] width 32 height 32
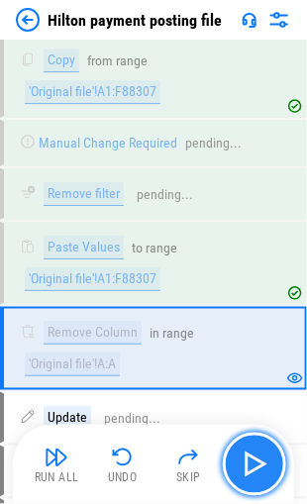
click at [261, 465] on img "button" at bounding box center [254, 464] width 32 height 32
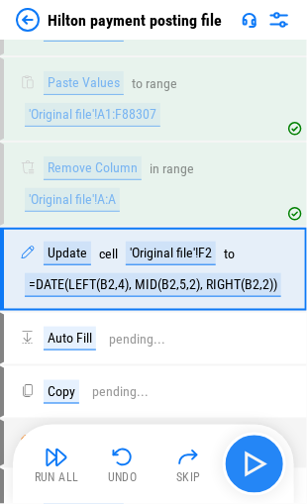
scroll to position [760, 0]
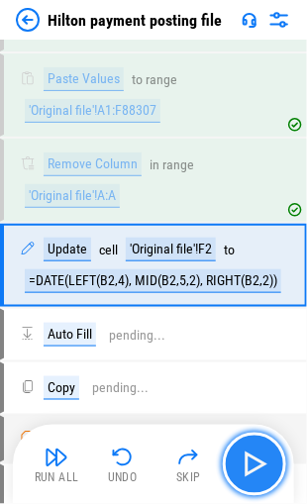
click at [261, 465] on img "button" at bounding box center [254, 464] width 32 height 32
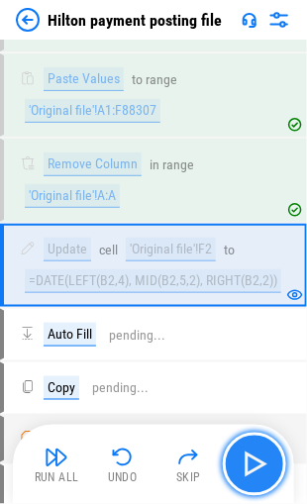
click at [261, 465] on img "button" at bounding box center [254, 464] width 32 height 32
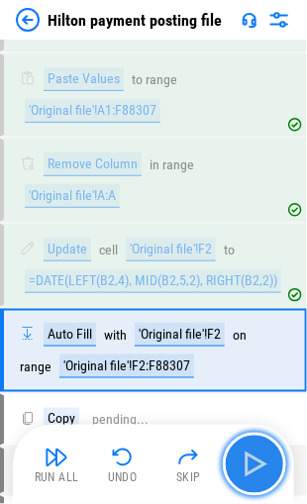
click at [261, 465] on img "button" at bounding box center [254, 464] width 32 height 32
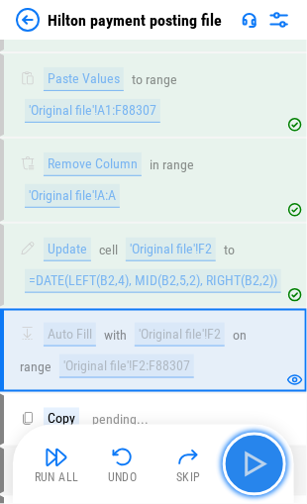
click at [261, 465] on img "button" at bounding box center [254, 464] width 32 height 32
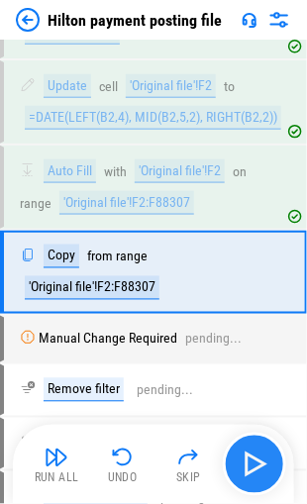
scroll to position [927, 0]
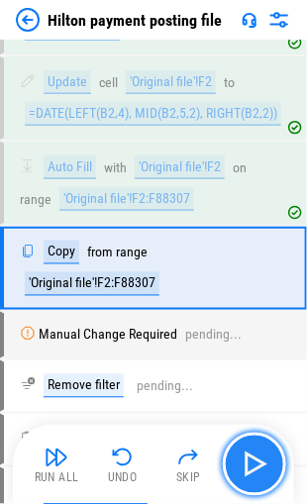
click at [261, 465] on img "button" at bounding box center [254, 464] width 32 height 32
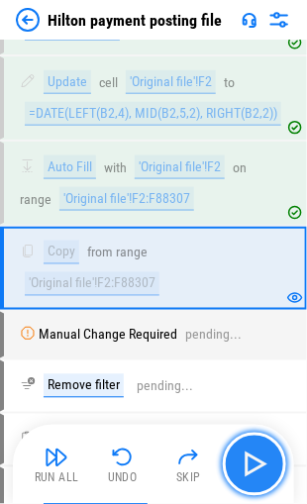
click at [261, 465] on img "button" at bounding box center [254, 464] width 32 height 32
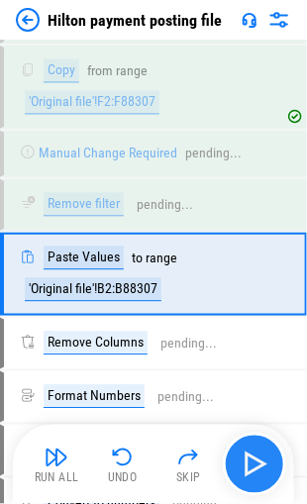
scroll to position [1112, 0]
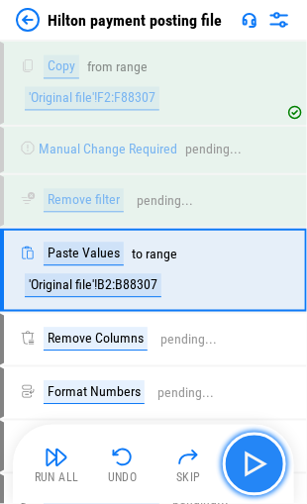
click at [261, 465] on img "button" at bounding box center [254, 464] width 32 height 32
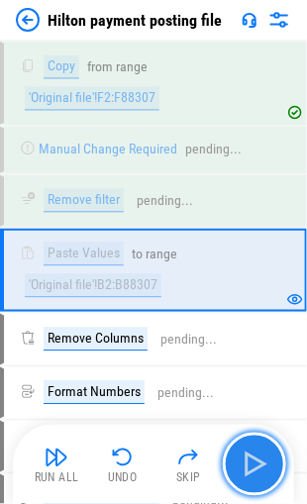
click at [261, 465] on img "button" at bounding box center [254, 464] width 32 height 32
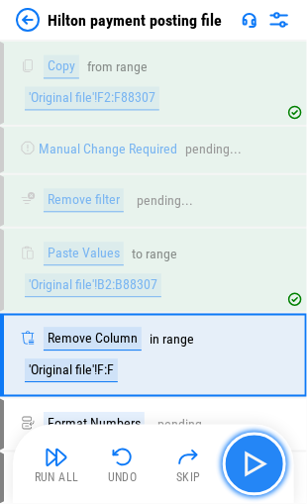
click at [261, 465] on img "button" at bounding box center [254, 464] width 32 height 32
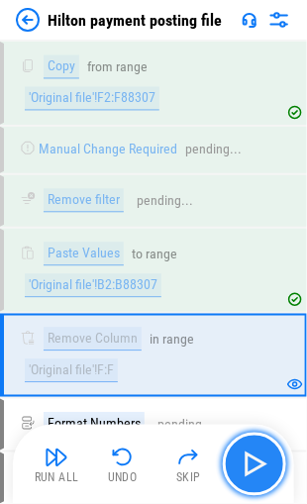
click at [261, 465] on img "button" at bounding box center [254, 464] width 32 height 32
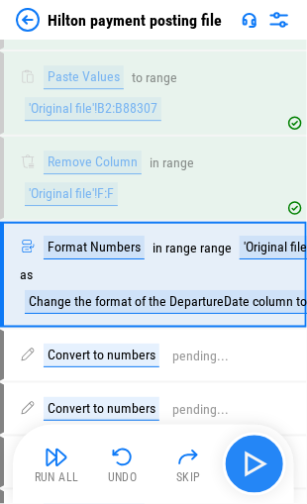
scroll to position [1290, 0]
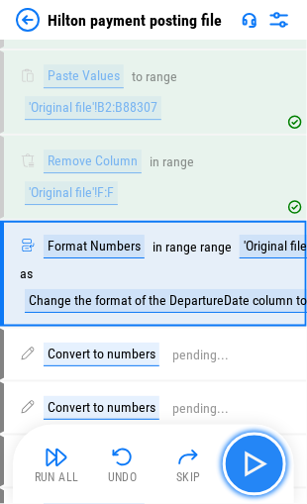
click at [261, 465] on img "button" at bounding box center [254, 464] width 32 height 32
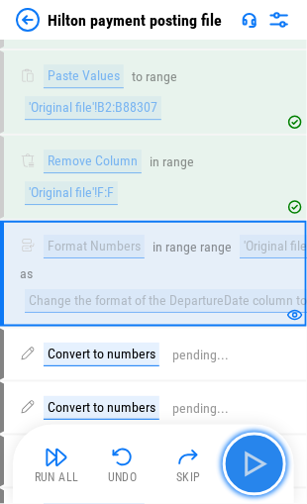
click at [261, 465] on img "button" at bounding box center [254, 464] width 32 height 32
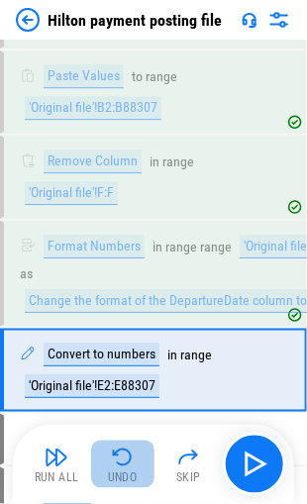
click at [114, 458] on img "button" at bounding box center [123, 457] width 24 height 24
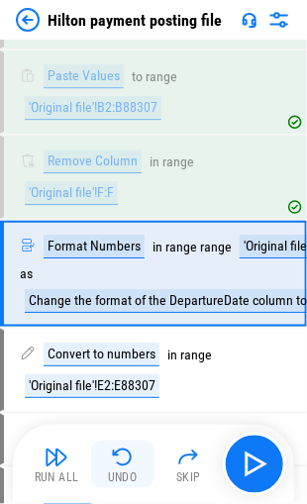
click at [114, 458] on div "Run All Undo Skip" at bounding box center [155, 463] width 261 height 63
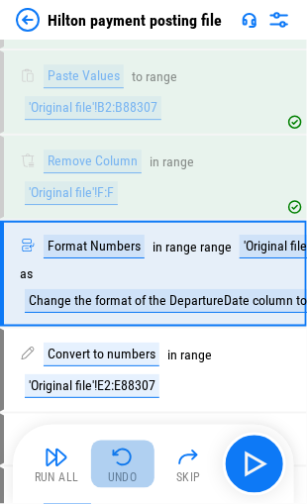
click at [114, 458] on img "button" at bounding box center [123, 457] width 24 height 24
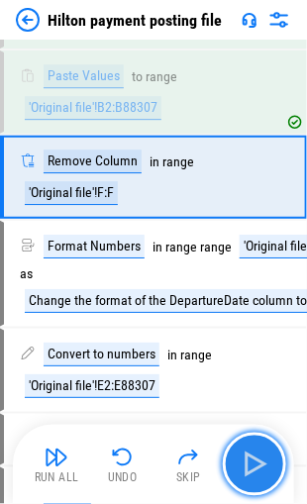
click at [245, 461] on img "button" at bounding box center [254, 464] width 32 height 32
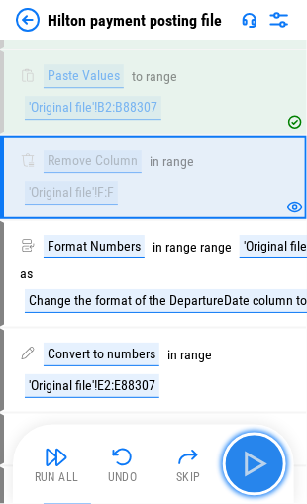
click at [243, 461] on img "button" at bounding box center [254, 464] width 32 height 32
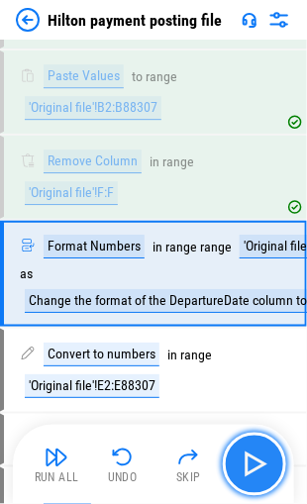
click at [243, 461] on img "button" at bounding box center [254, 464] width 32 height 32
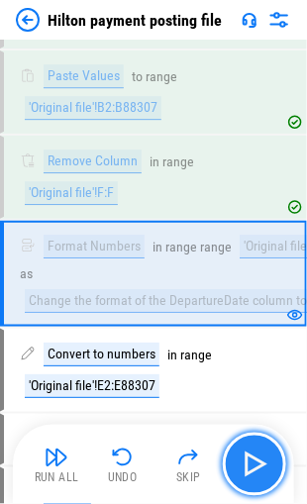
click at [243, 461] on img "button" at bounding box center [254, 464] width 32 height 32
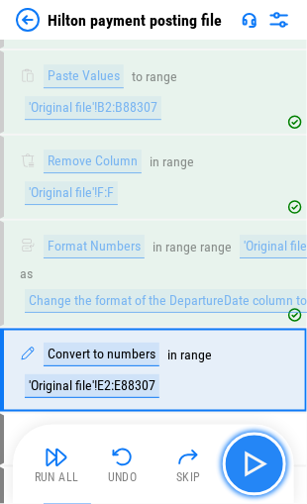
click at [243, 461] on img "button" at bounding box center [254, 464] width 32 height 32
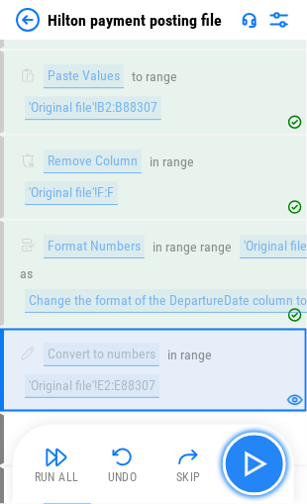
click at [243, 461] on img "button" at bounding box center [254, 464] width 32 height 32
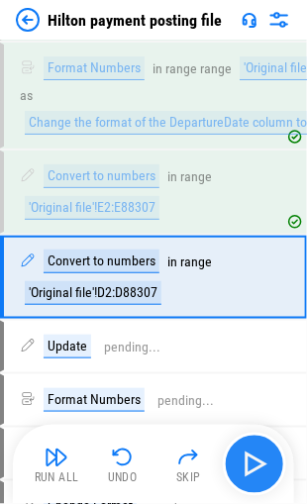
scroll to position [1469, 0]
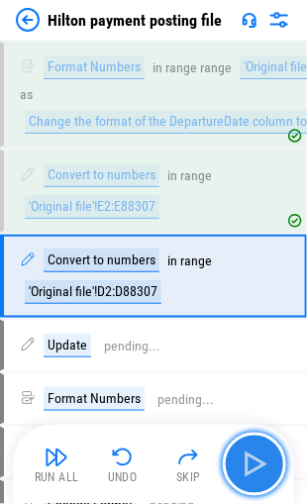
click at [243, 461] on img "button" at bounding box center [254, 464] width 32 height 32
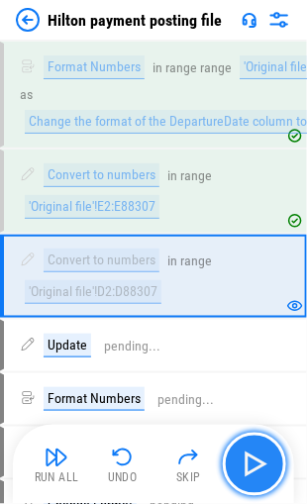
click at [243, 461] on img "button" at bounding box center [254, 464] width 32 height 32
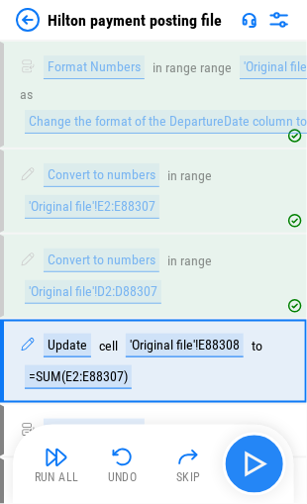
click at [243, 461] on img "button" at bounding box center [254, 464] width 32 height 32
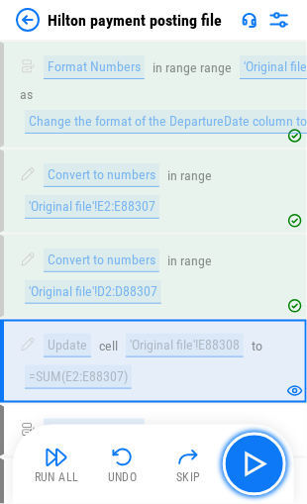
click at [244, 460] on img "button" at bounding box center [254, 464] width 32 height 32
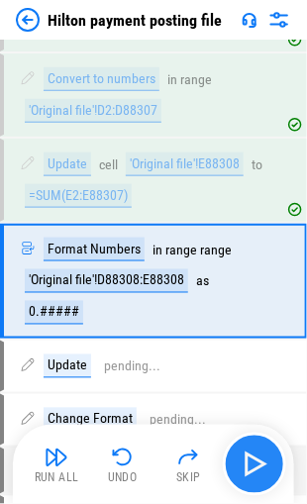
scroll to position [1653, 0]
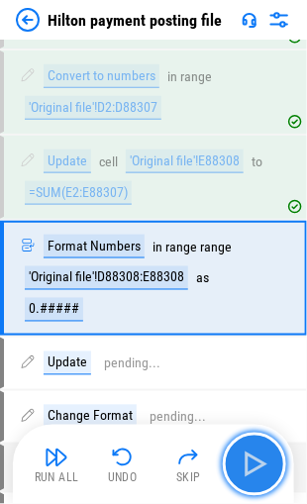
click at [241, 460] on img "button" at bounding box center [254, 464] width 32 height 32
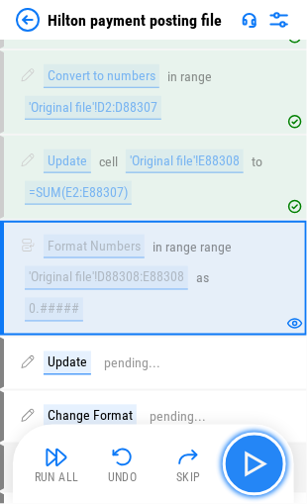
click at [241, 460] on img "button" at bounding box center [254, 464] width 32 height 32
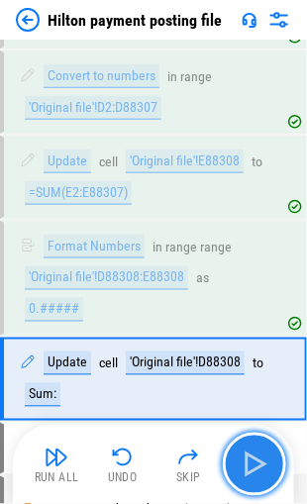
click at [241, 458] on img "button" at bounding box center [254, 464] width 32 height 32
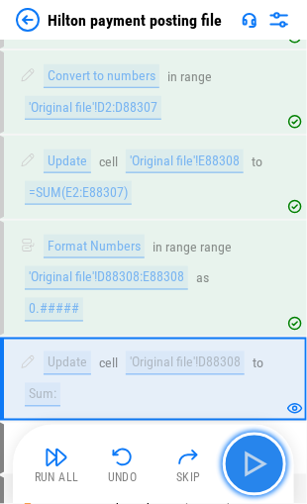
click at [241, 458] on img "button" at bounding box center [254, 464] width 32 height 32
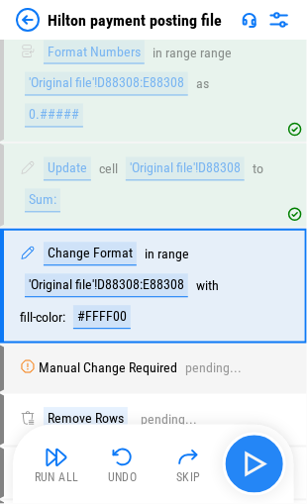
scroll to position [1852, 0]
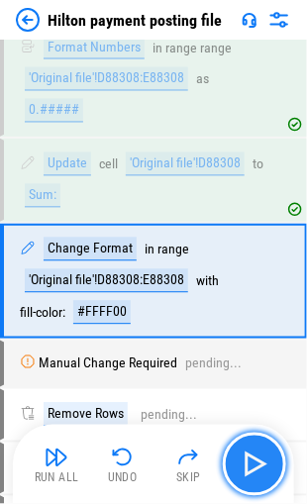
click at [241, 458] on img "button" at bounding box center [254, 464] width 32 height 32
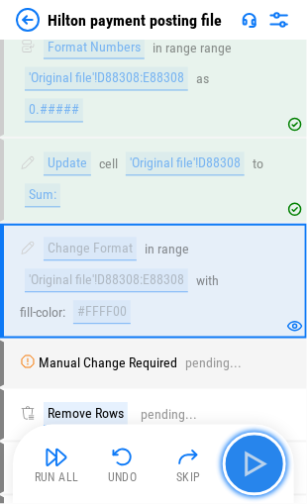
click at [241, 458] on img "button" at bounding box center [254, 464] width 32 height 32
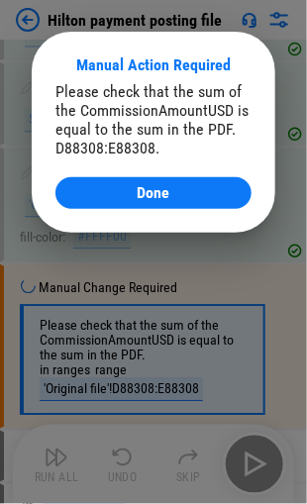
scroll to position [1993, 0]
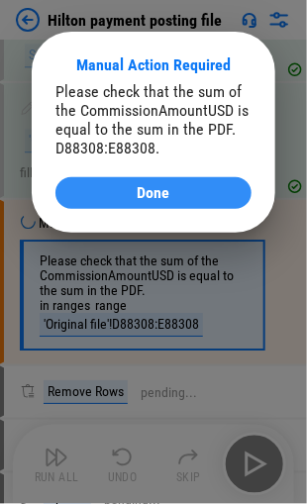
click at [153, 194] on span "Done" at bounding box center [154, 193] width 33 height 16
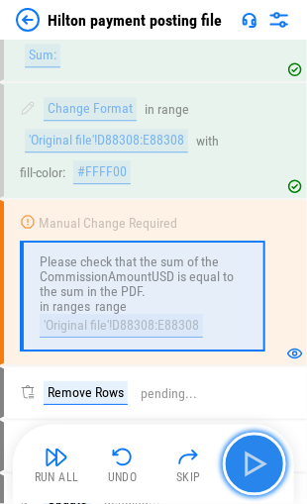
click at [250, 462] on img "button" at bounding box center [254, 464] width 32 height 32
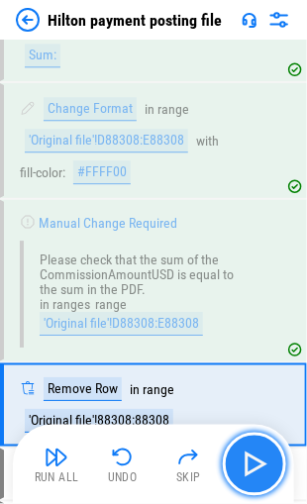
click at [250, 462] on img "button" at bounding box center [254, 464] width 32 height 32
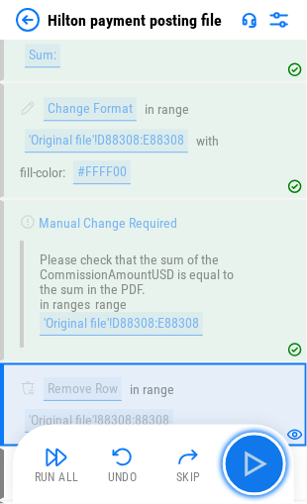
click at [250, 463] on img "button" at bounding box center [254, 464] width 32 height 32
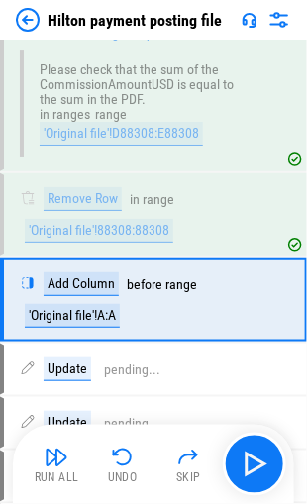
scroll to position [2198, 0]
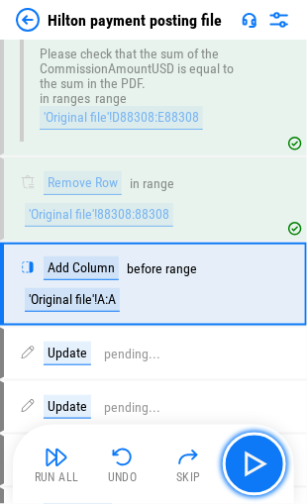
click at [250, 463] on img "button" at bounding box center [254, 464] width 32 height 32
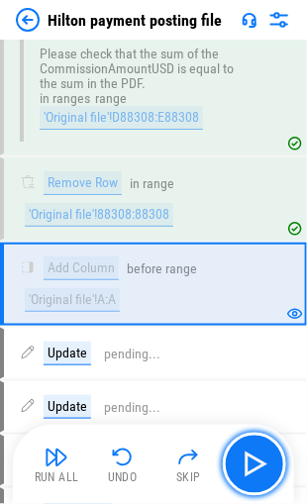
click at [250, 463] on img "button" at bounding box center [254, 464] width 32 height 32
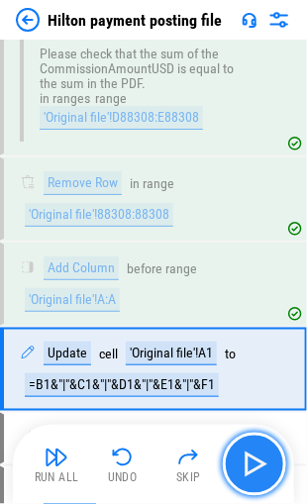
click at [250, 463] on img "button" at bounding box center [254, 464] width 32 height 32
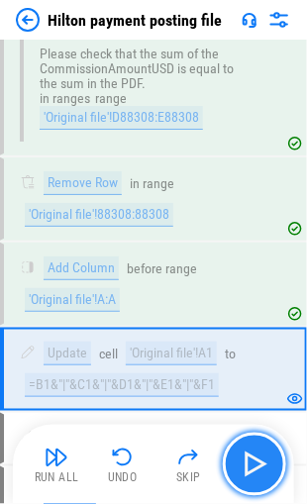
click at [250, 463] on img "button" at bounding box center [254, 464] width 32 height 32
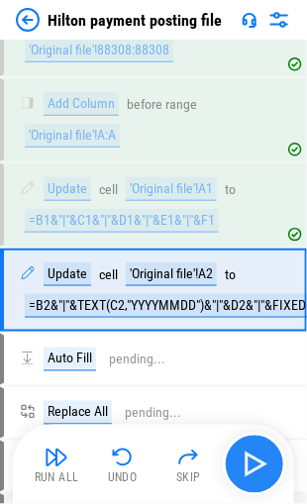
scroll to position [2367, 0]
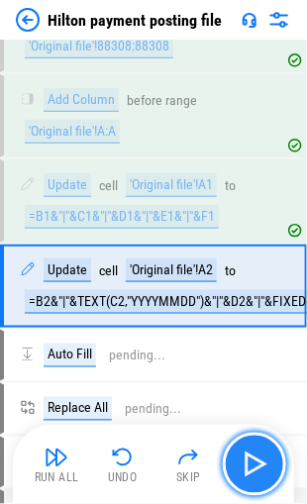
click at [250, 463] on img "button" at bounding box center [254, 464] width 32 height 32
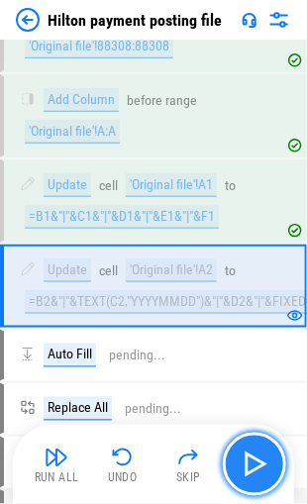
click at [250, 463] on img "button" at bounding box center [254, 464] width 32 height 32
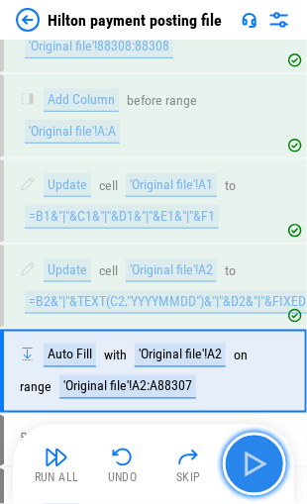
click at [264, 465] on img "button" at bounding box center [254, 464] width 32 height 32
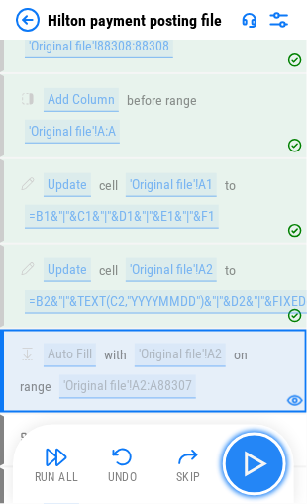
click at [242, 466] on img "button" at bounding box center [254, 464] width 32 height 32
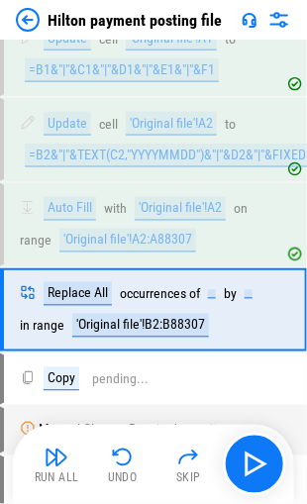
scroll to position [2534, 0]
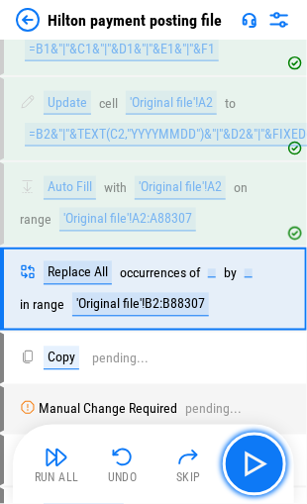
click at [242, 466] on img "button" at bounding box center [254, 464] width 32 height 32
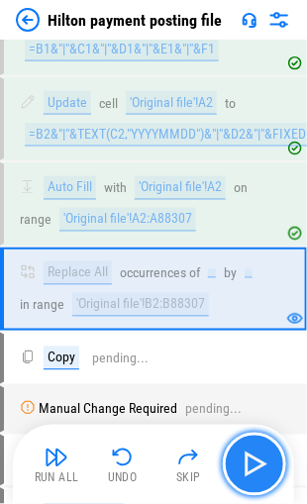
click at [248, 462] on img "button" at bounding box center [254, 464] width 32 height 32
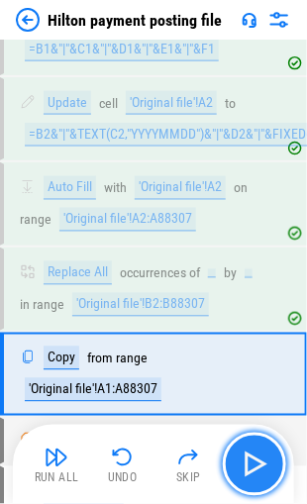
click at [248, 462] on img "button" at bounding box center [254, 464] width 32 height 32
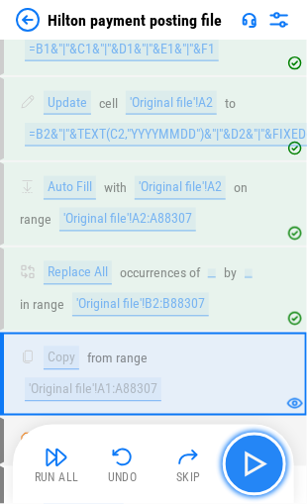
click at [248, 462] on img "button" at bounding box center [254, 464] width 32 height 32
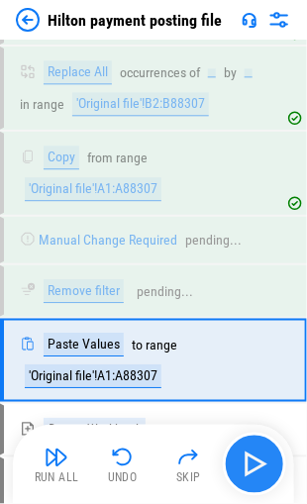
scroll to position [2802, 0]
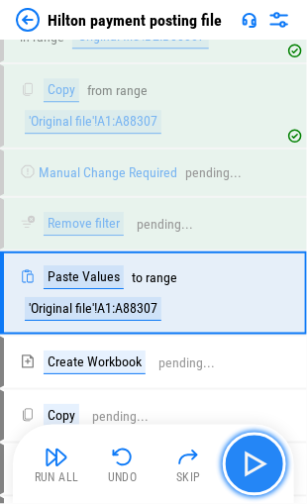
click at [248, 462] on img "button" at bounding box center [254, 464] width 32 height 32
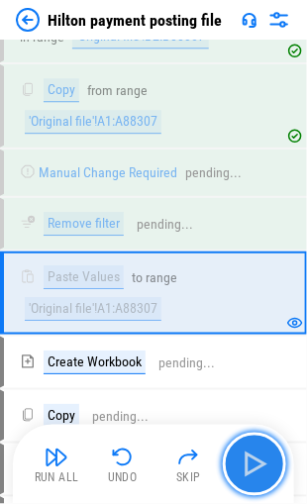
click at [245, 463] on img "button" at bounding box center [254, 464] width 32 height 32
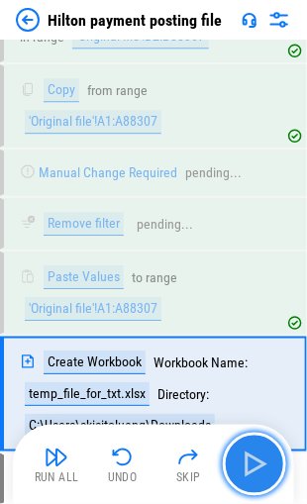
click at [245, 463] on img "button" at bounding box center [254, 464] width 32 height 32
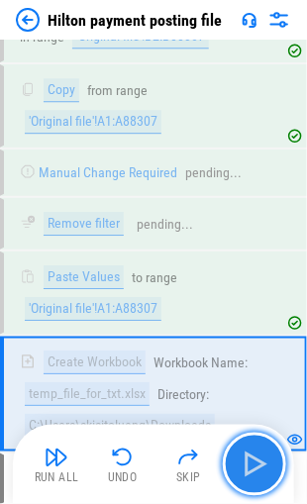
click at [245, 463] on img "button" at bounding box center [254, 464] width 32 height 32
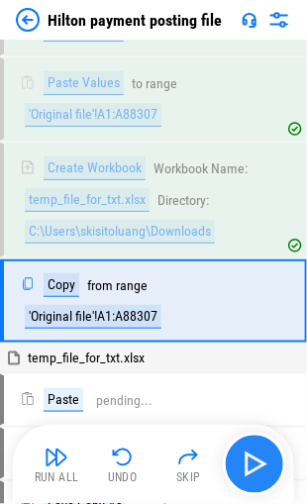
scroll to position [3001, 0]
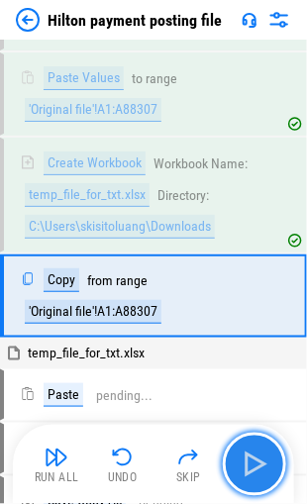
click at [247, 463] on img "button" at bounding box center [254, 464] width 32 height 32
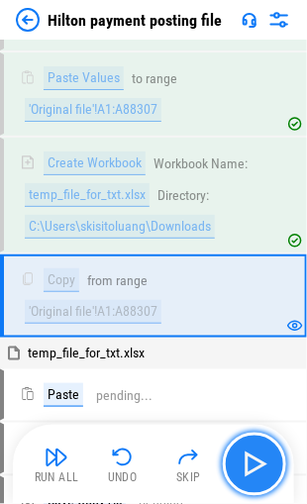
click at [247, 463] on img "button" at bounding box center [254, 464] width 32 height 32
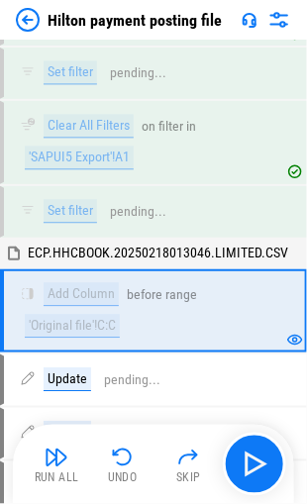
scroll to position [4222, 0]
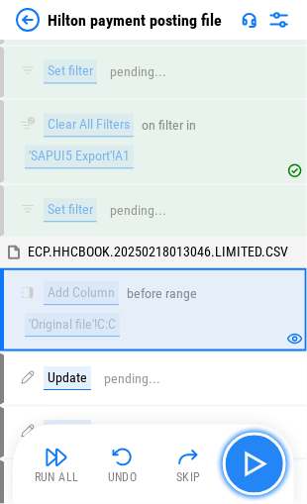
click at [244, 454] on img "button" at bounding box center [254, 464] width 32 height 32
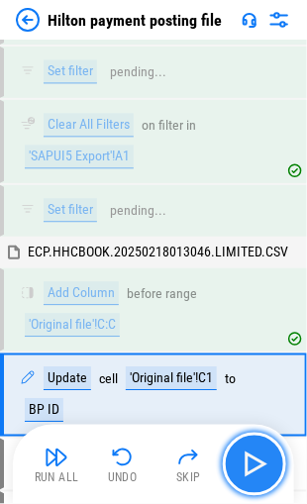
click at [244, 454] on img "button" at bounding box center [254, 464] width 32 height 32
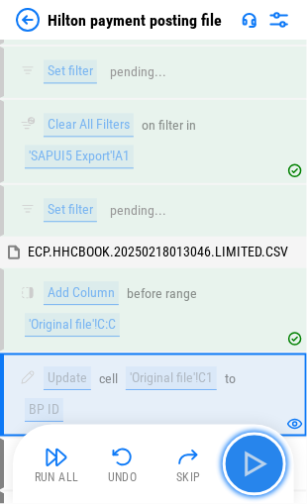
click at [244, 454] on img "button" at bounding box center [254, 464] width 32 height 32
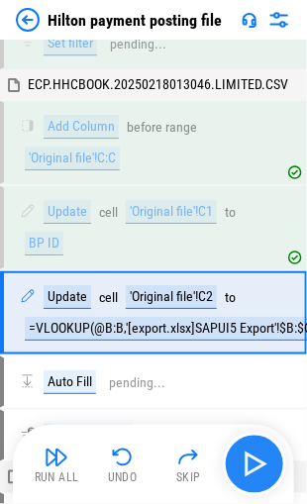
scroll to position [4389, 0]
click at [244, 454] on img "button" at bounding box center [254, 464] width 32 height 32
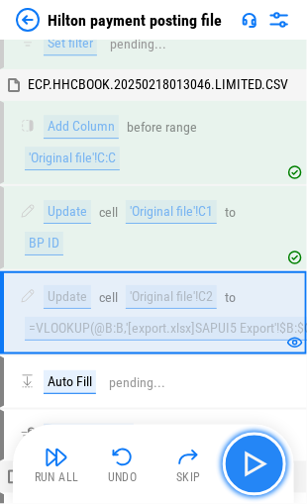
click at [244, 454] on img "button" at bounding box center [254, 464] width 32 height 32
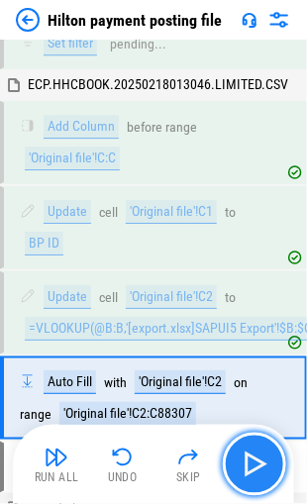
click at [244, 454] on img "button" at bounding box center [254, 464] width 32 height 32
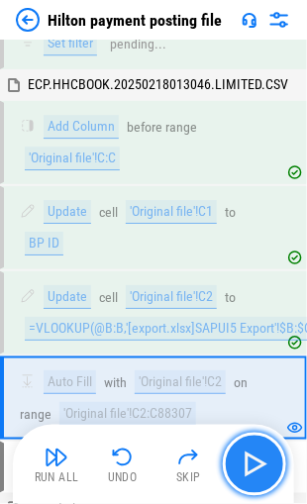
click at [244, 454] on img "button" at bounding box center [254, 464] width 32 height 32
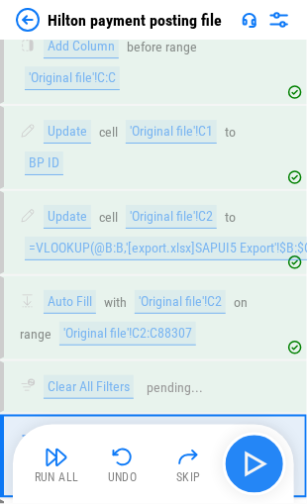
scroll to position [4609, 0]
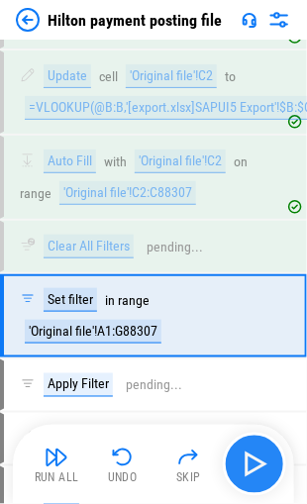
click at [244, 454] on img "button" at bounding box center [254, 464] width 32 height 32
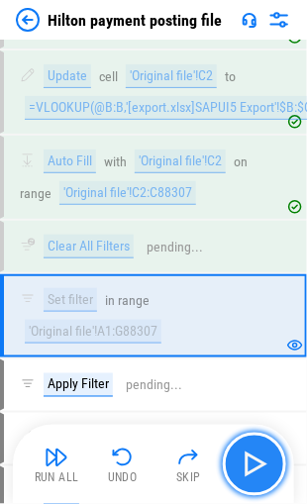
click at [244, 454] on img "button" at bounding box center [254, 464] width 32 height 32
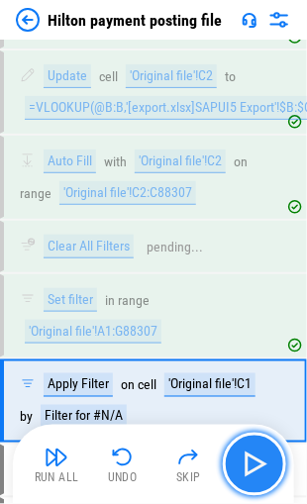
click at [244, 454] on img "button" at bounding box center [254, 464] width 32 height 32
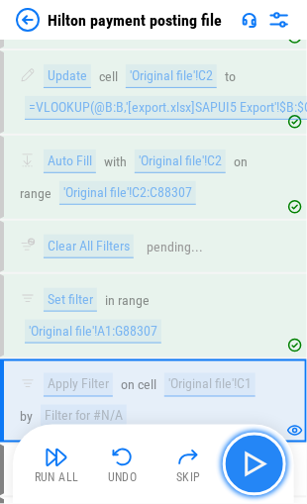
click at [244, 454] on img "button" at bounding box center [254, 464] width 32 height 32
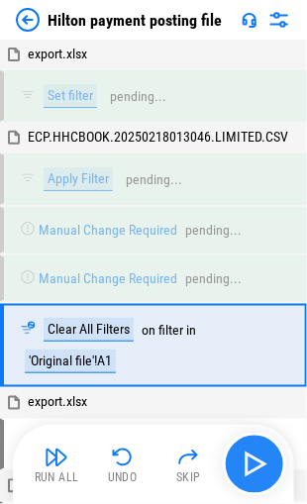
scroll to position [6031, 0]
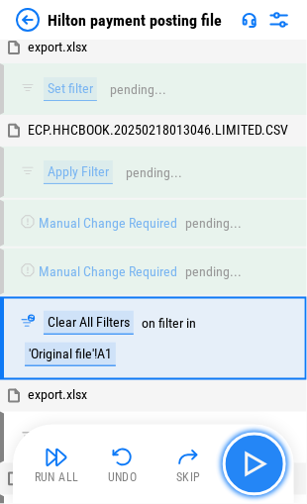
click at [244, 454] on img "button" at bounding box center [254, 464] width 32 height 32
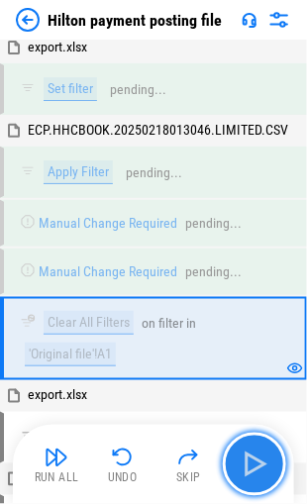
click at [244, 454] on img "button" at bounding box center [254, 464] width 32 height 32
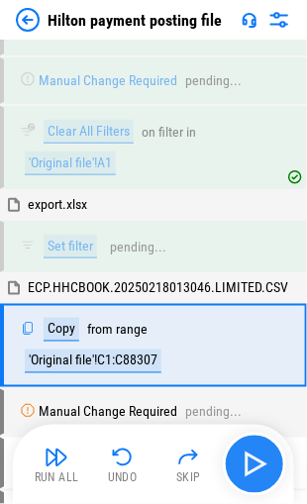
scroll to position [6227, 0]
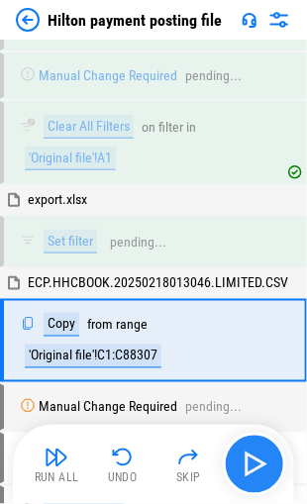
click at [244, 454] on img "button" at bounding box center [254, 464] width 32 height 32
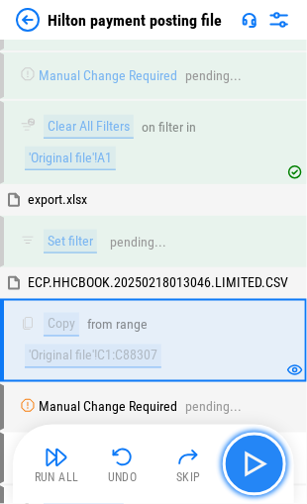
click at [244, 454] on img "button" at bounding box center [254, 464] width 32 height 32
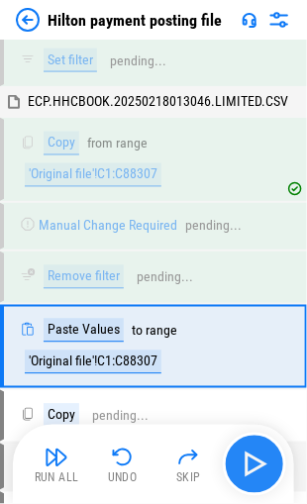
scroll to position [6411, 0]
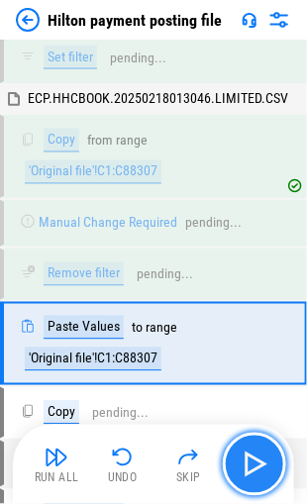
click at [244, 454] on img "button" at bounding box center [254, 464] width 32 height 32
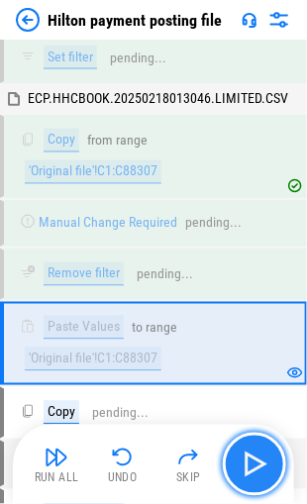
click at [244, 454] on img "button" at bounding box center [254, 464] width 32 height 32
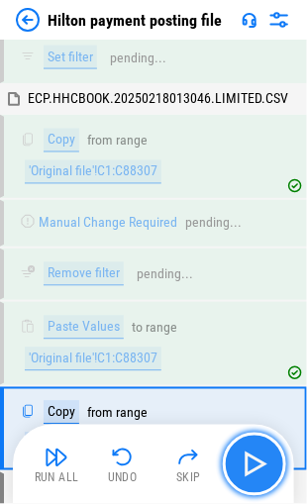
click at [243, 453] on img "button" at bounding box center [254, 464] width 32 height 32
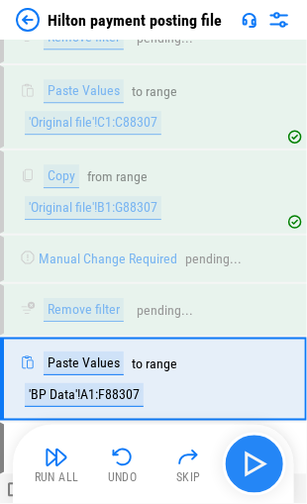
scroll to position [6679, 0]
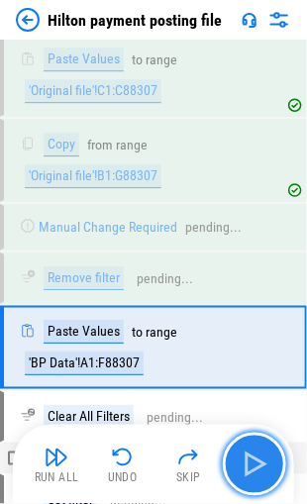
click at [243, 453] on img "button" at bounding box center [254, 464] width 32 height 32
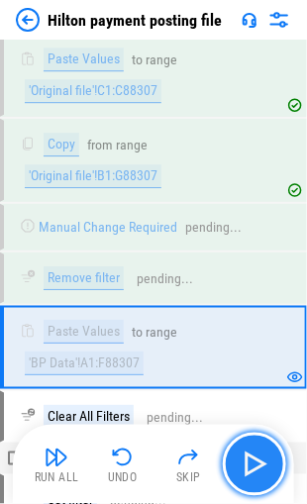
click at [243, 453] on img "button" at bounding box center [254, 464] width 32 height 32
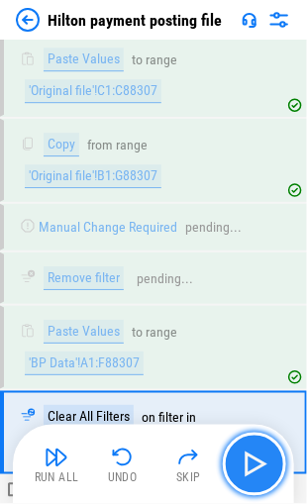
click at [243, 453] on img "button" at bounding box center [254, 464] width 32 height 32
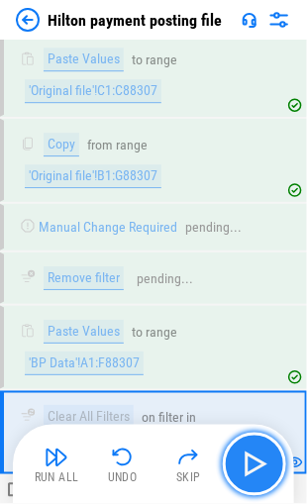
click at [243, 453] on img "button" at bounding box center [254, 464] width 32 height 32
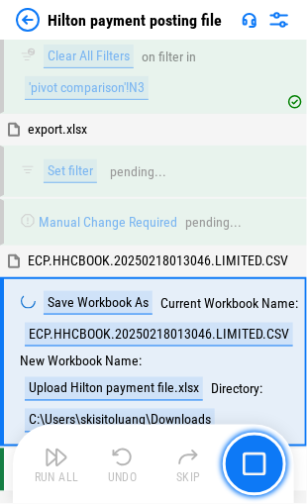
scroll to position [9655, 0]
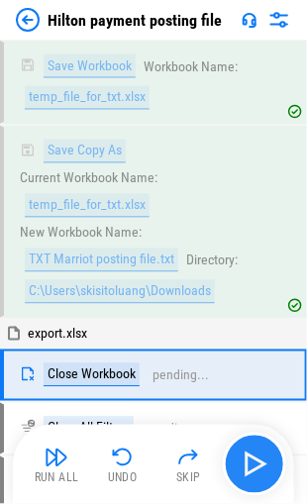
scroll to position [3458, 0]
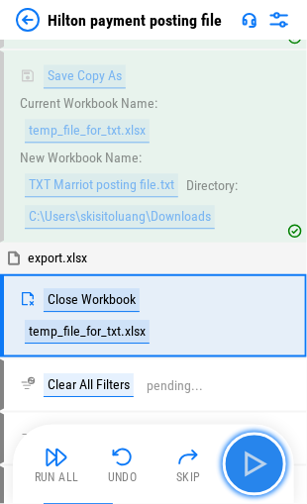
click at [241, 452] on img "button" at bounding box center [254, 464] width 32 height 32
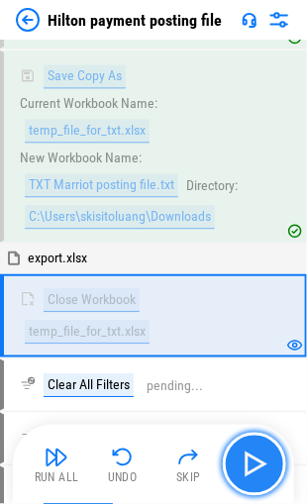
click at [241, 452] on img "button" at bounding box center [254, 464] width 32 height 32
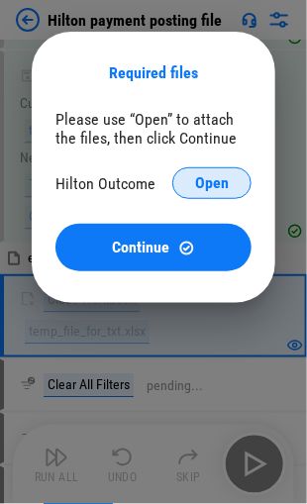
click at [209, 184] on span "Open" at bounding box center [212, 183] width 34 height 16
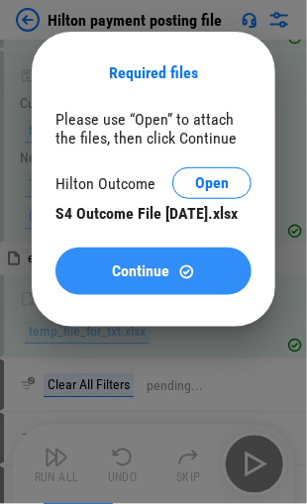
click at [132, 279] on span "Continue" at bounding box center [141, 271] width 57 height 16
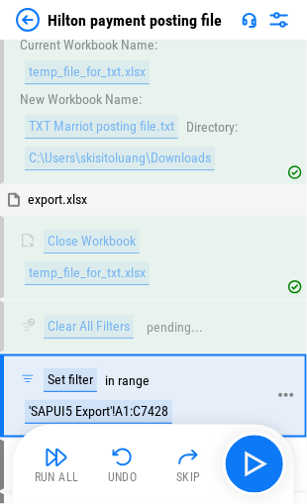
scroll to position [3698, 0]
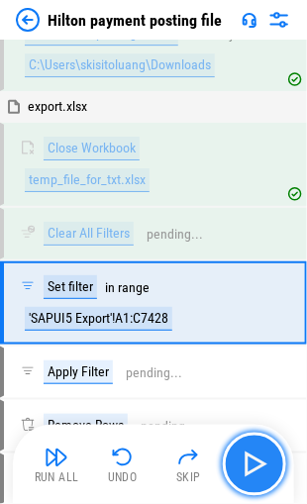
click at [252, 455] on img "button" at bounding box center [254, 464] width 32 height 32
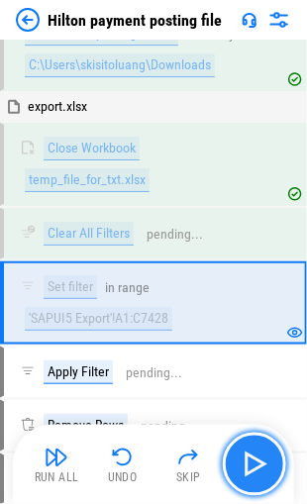
click at [252, 455] on img "button" at bounding box center [254, 464] width 32 height 32
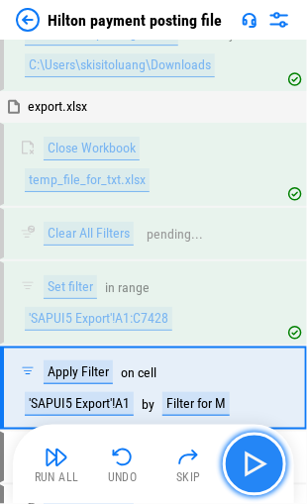
click at [252, 455] on img "button" at bounding box center [254, 464] width 32 height 32
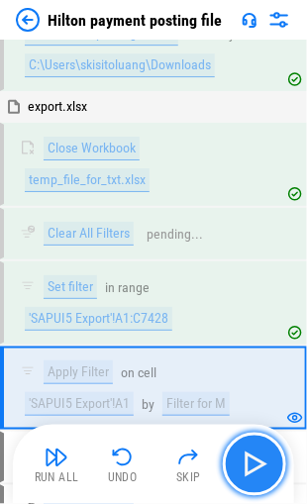
click at [250, 457] on img "button" at bounding box center [254, 464] width 32 height 32
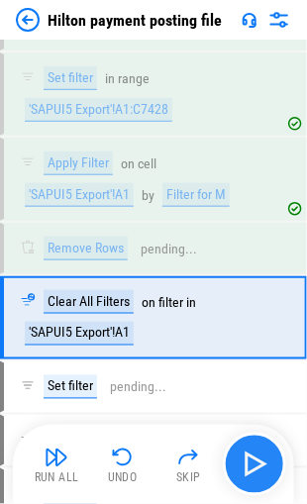
scroll to position [3919, 0]
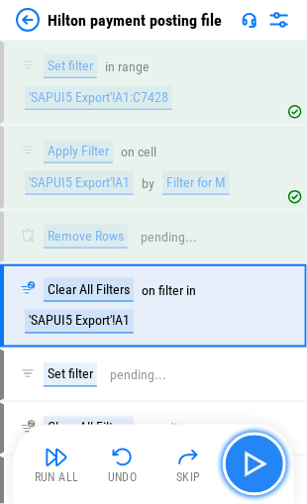
click at [249, 457] on img "button" at bounding box center [254, 464] width 32 height 32
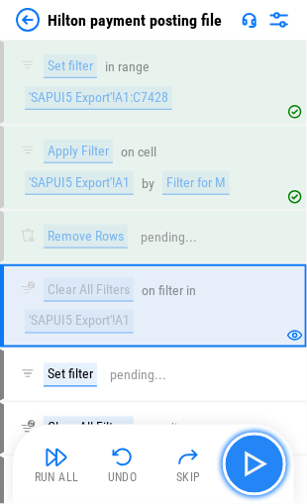
click at [249, 457] on img "button" at bounding box center [254, 464] width 32 height 32
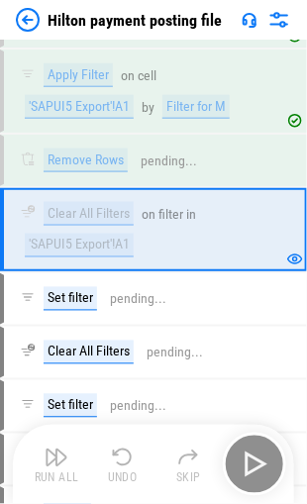
scroll to position [4055, 0]
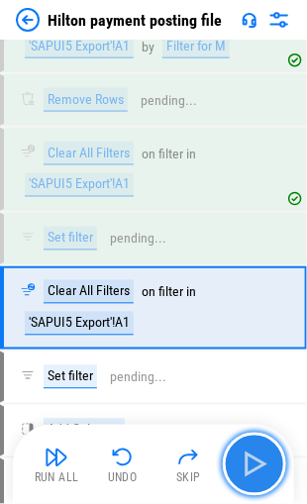
click at [249, 457] on img "button" at bounding box center [254, 464] width 32 height 32
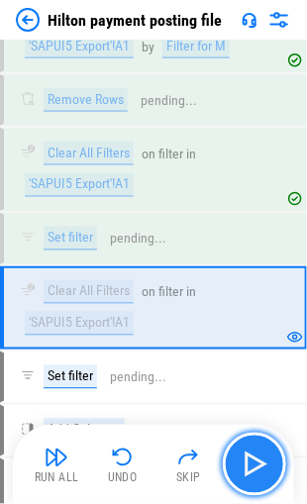
click at [249, 457] on img "button" at bounding box center [254, 464] width 32 height 32
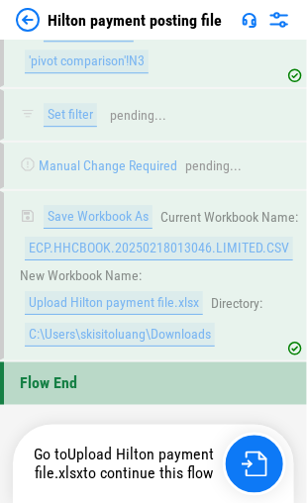
scroll to position [9655, 0]
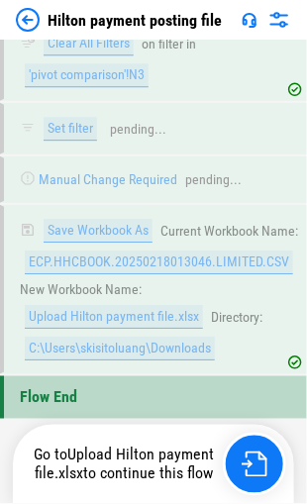
scroll to position [9431, 0]
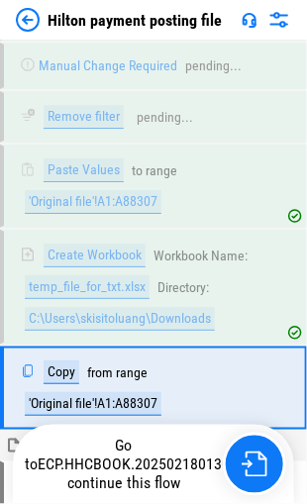
scroll to position [2993, 0]
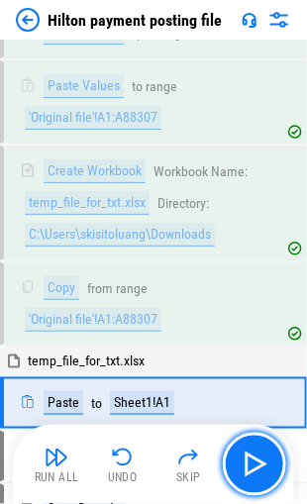
click at [248, 463] on img "button" at bounding box center [254, 464] width 32 height 32
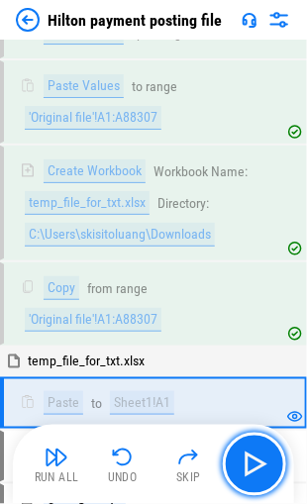
click at [248, 463] on img "button" at bounding box center [254, 464] width 32 height 32
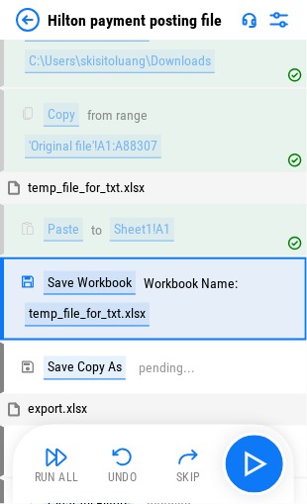
scroll to position [3167, 0]
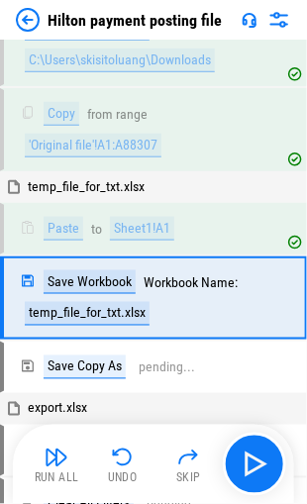
click at [248, 463] on img "button" at bounding box center [254, 464] width 32 height 32
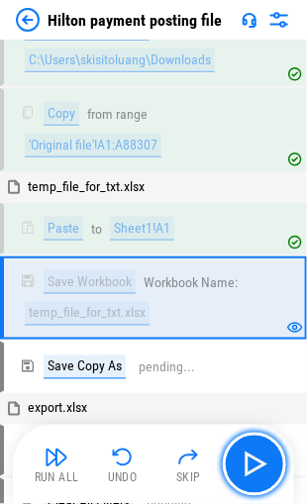
click at [248, 463] on img "button" at bounding box center [254, 464] width 32 height 32
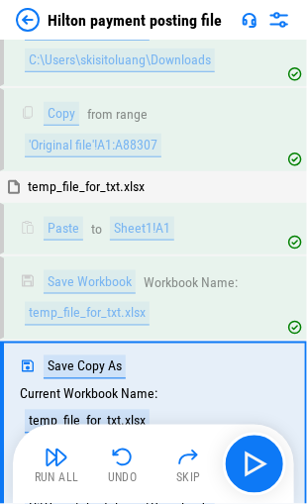
scroll to position [3305, 0]
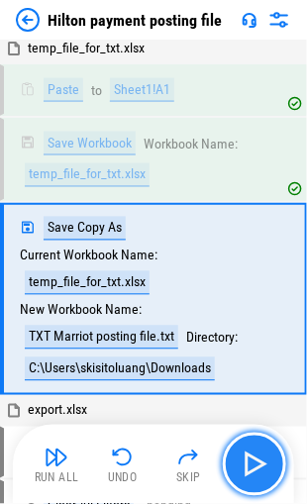
click at [253, 463] on img "button" at bounding box center [254, 464] width 32 height 32
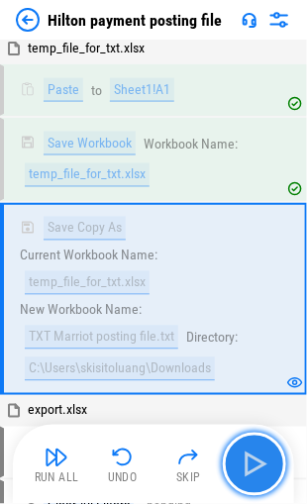
click at [251, 462] on img "button" at bounding box center [254, 464] width 32 height 32
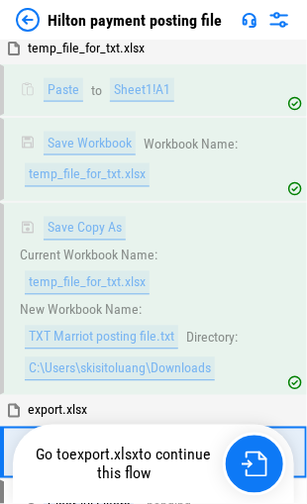
scroll to position [3458, 0]
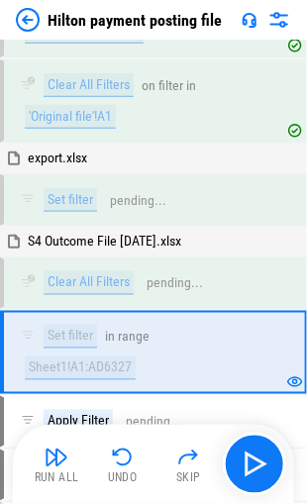
scroll to position [7012, 0]
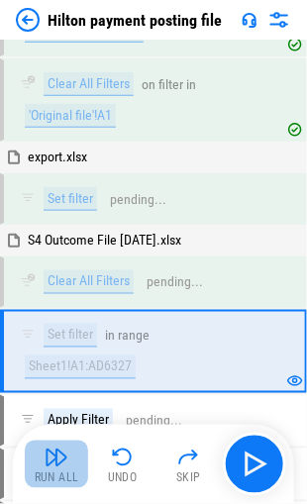
click at [47, 462] on img "button" at bounding box center [57, 457] width 24 height 24
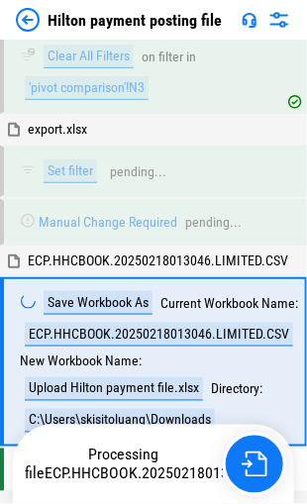
scroll to position [9655, 0]
